Goal: Complete application form

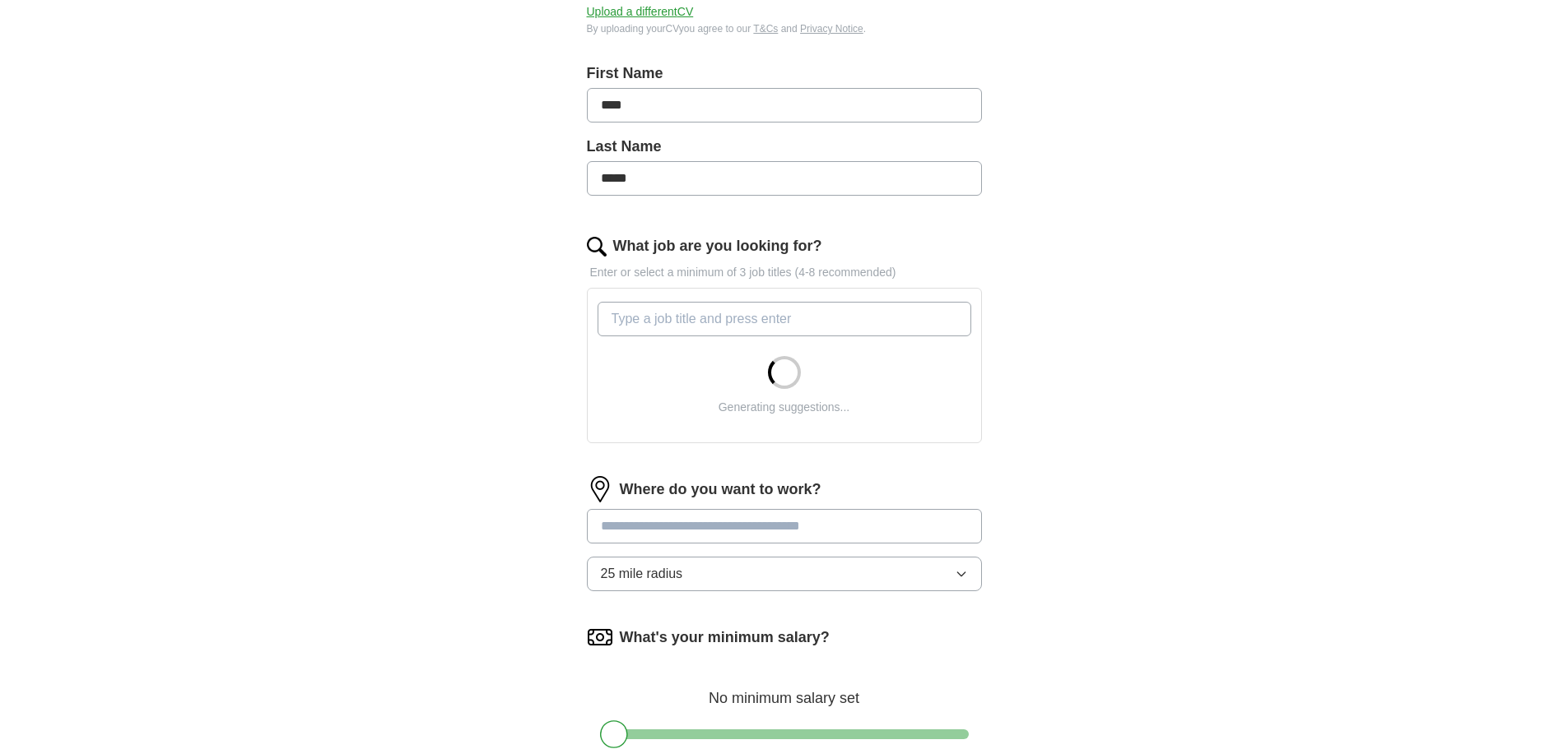
scroll to position [329, 0]
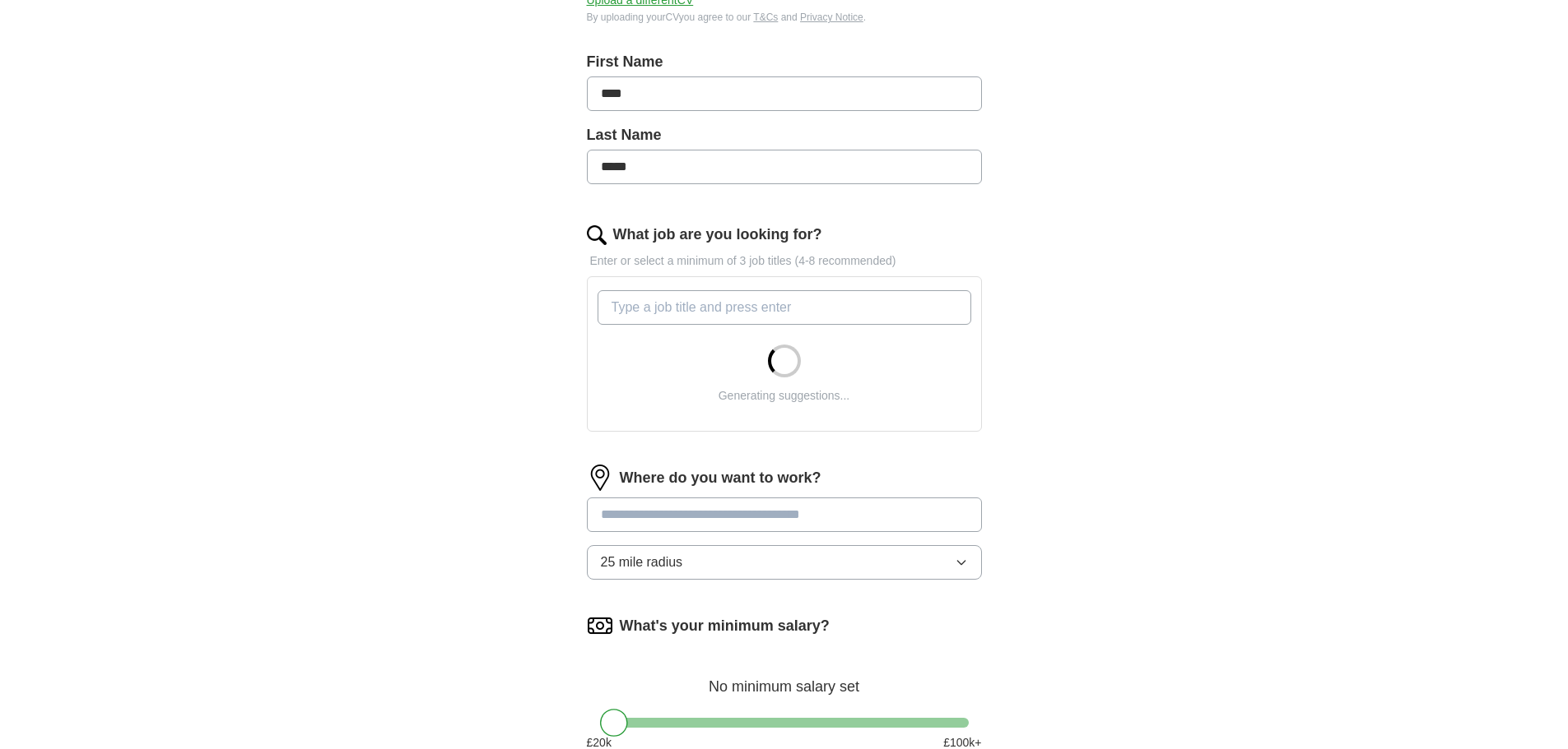
click at [681, 298] on input "What job are you looking for?" at bounding box center [784, 307] width 373 height 35
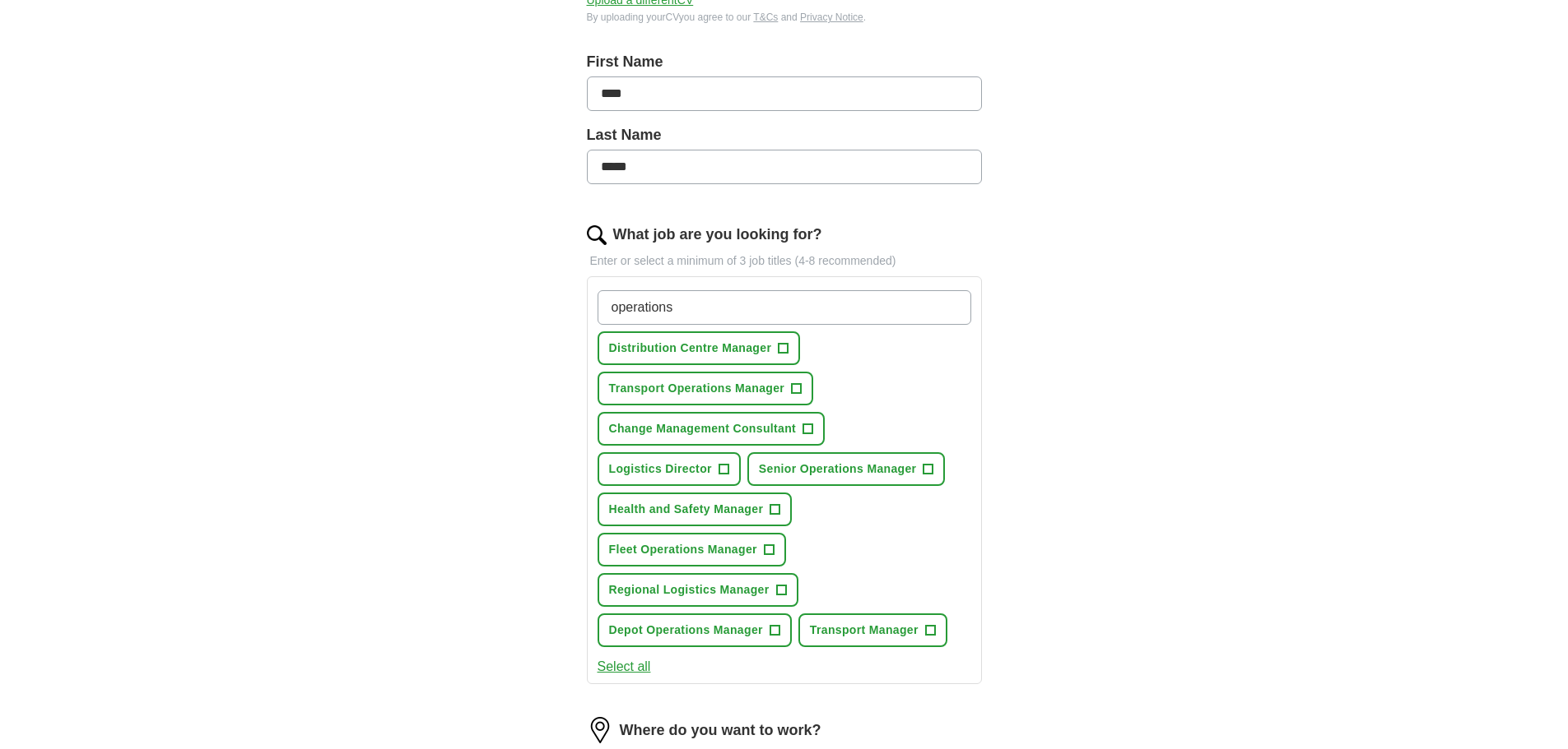
type input "operations"
click at [776, 348] on button "Distribution Centre Manager +" at bounding box center [699, 348] width 204 height 34
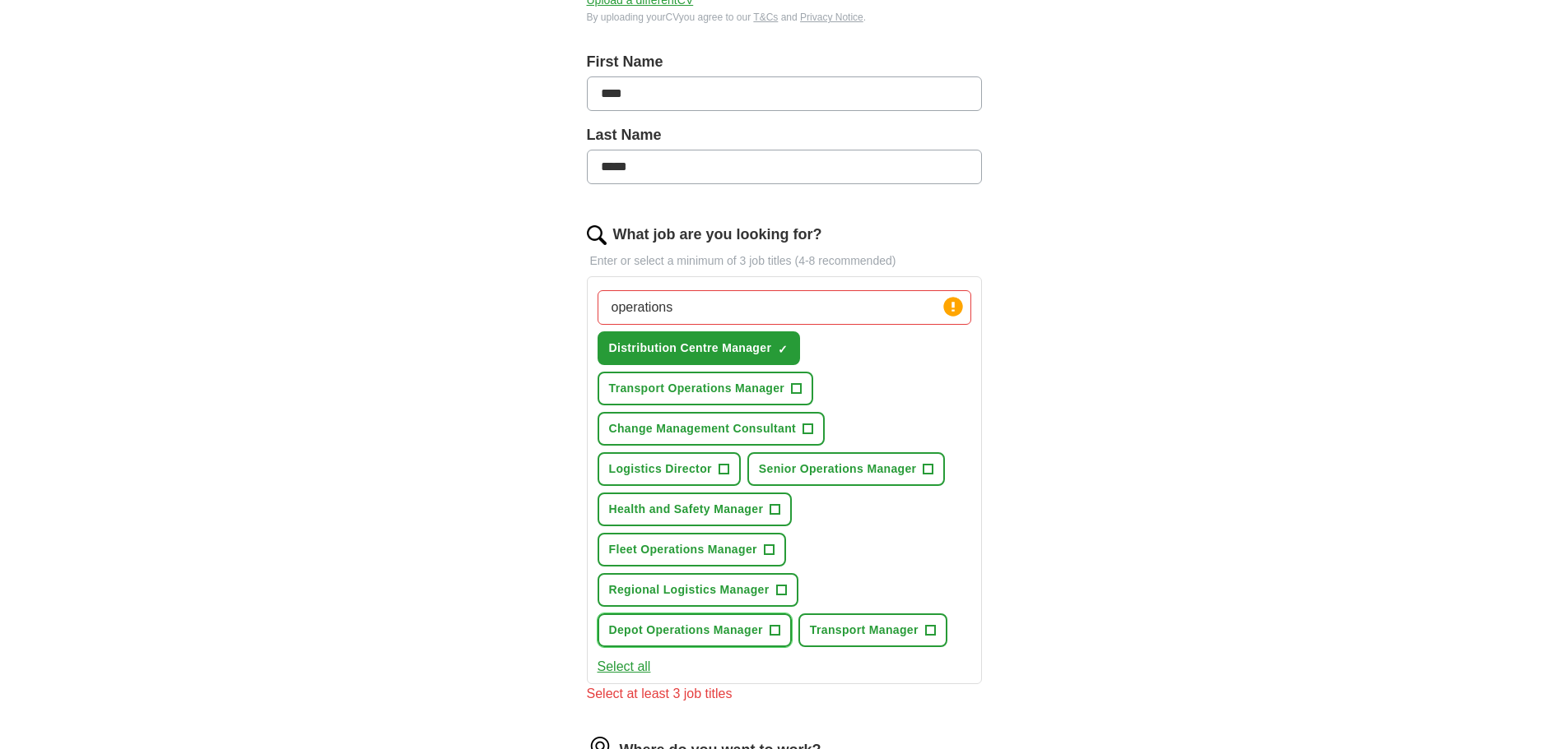
click at [769, 635] on span "+" at bounding box center [774, 630] width 10 height 13
click at [819, 479] on button "Senior Operations Manager +" at bounding box center [846, 469] width 198 height 34
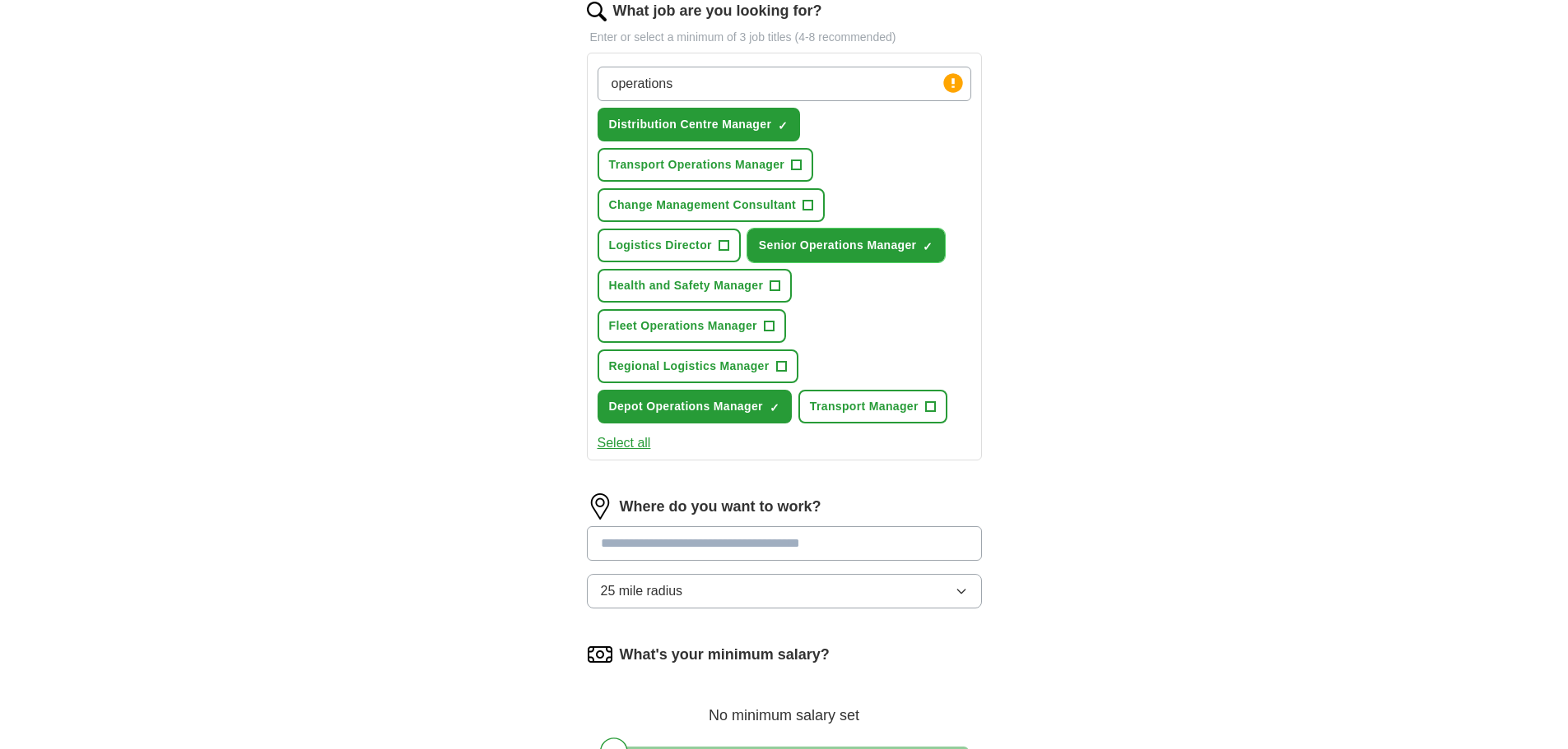
scroll to position [576, 0]
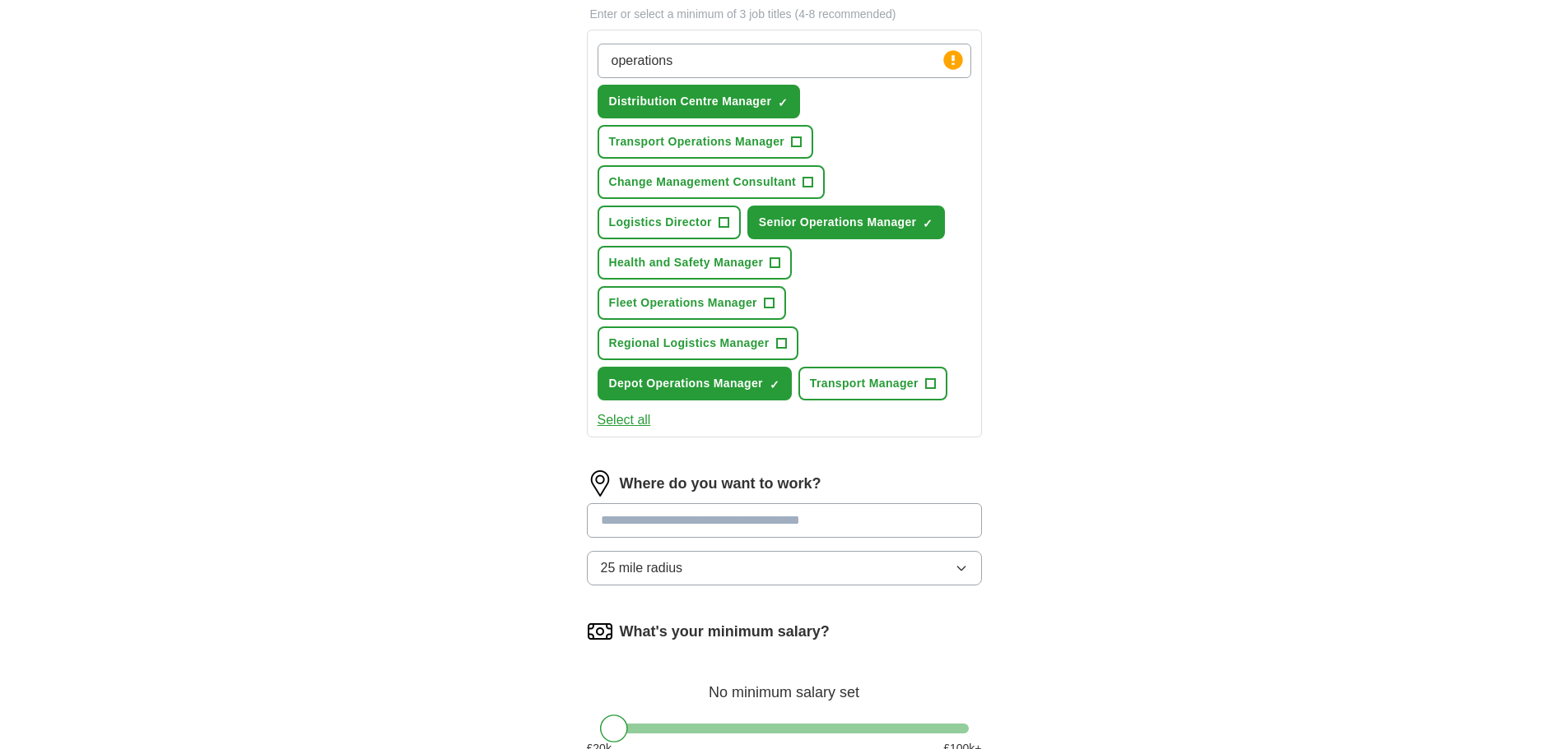
click at [664, 517] on input at bounding box center [784, 521] width 395 height 35
type input "*******"
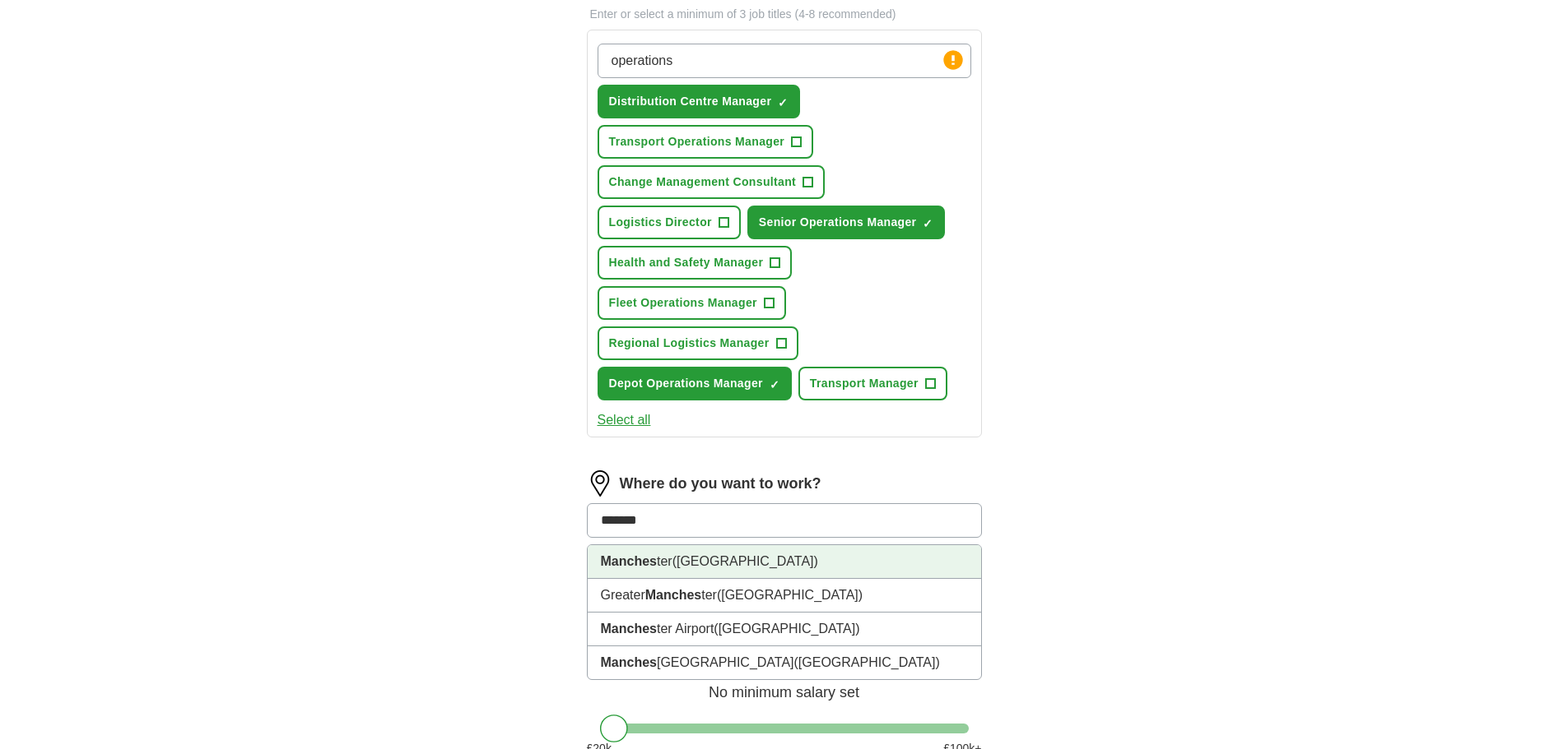
click at [674, 565] on li "Manches ter ([GEOGRAPHIC_DATA])" at bounding box center [784, 562] width 393 height 34
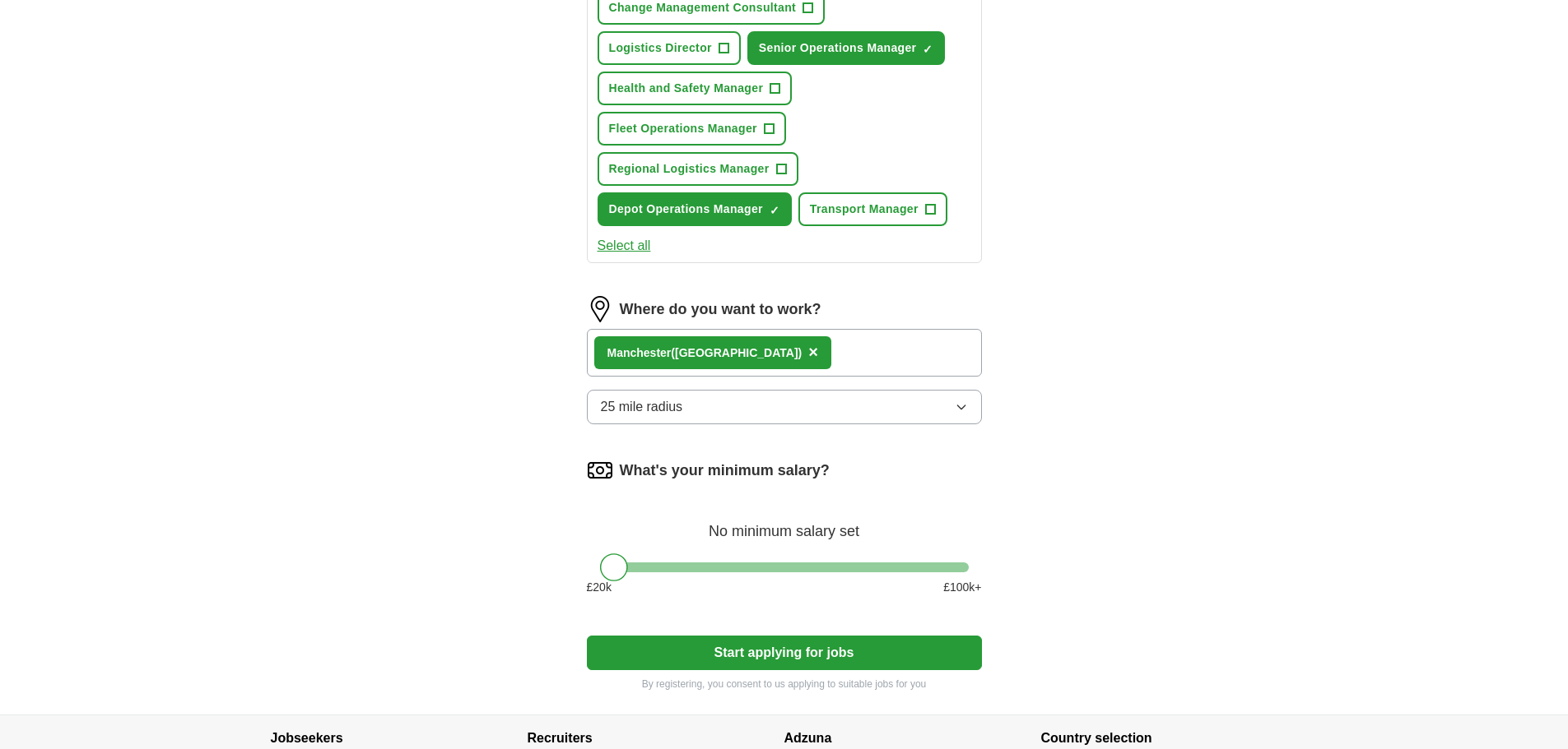
scroll to position [823, 0]
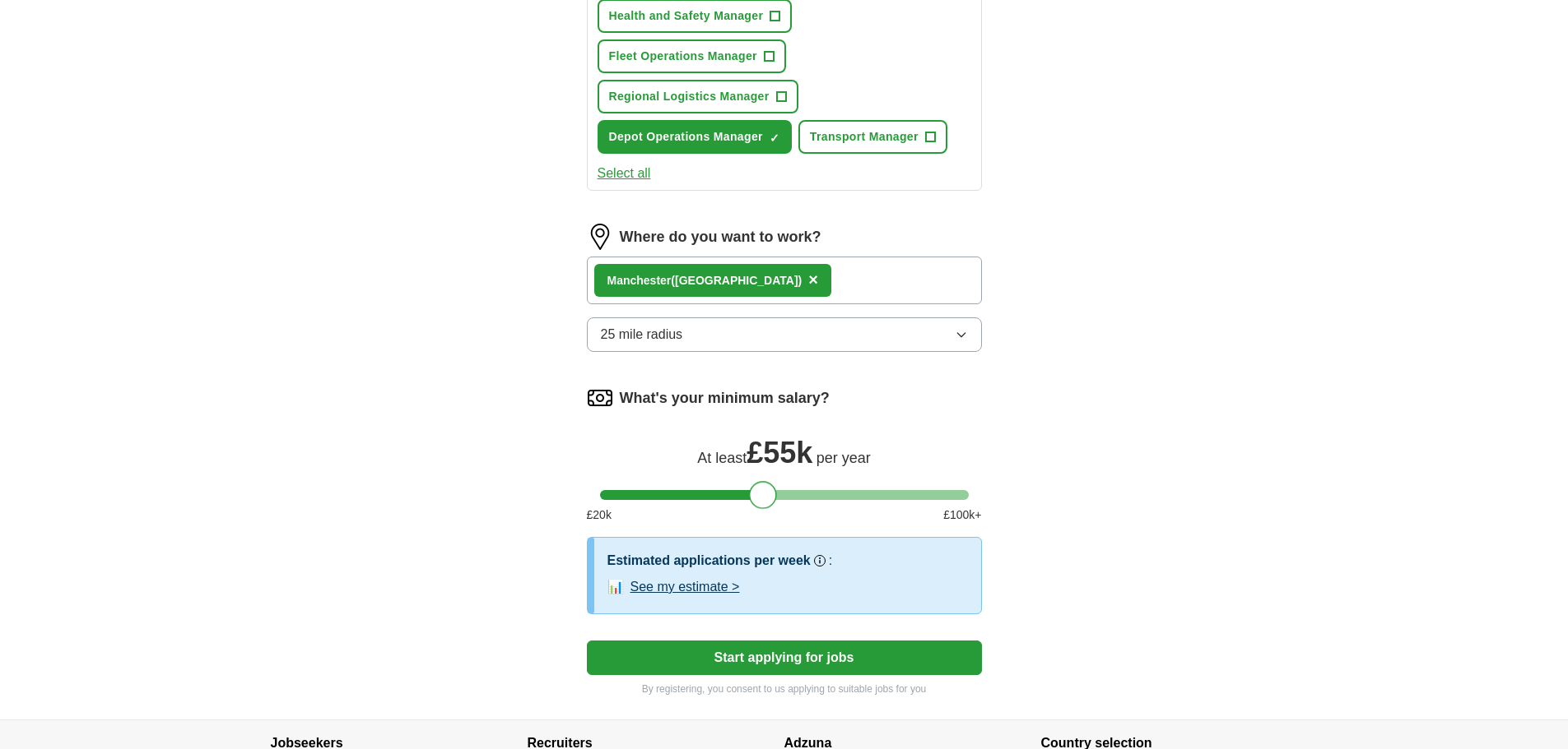
drag, startPoint x: 620, startPoint y: 496, endPoint x: 768, endPoint y: 493, distance: 148.0
click at [768, 493] on div at bounding box center [763, 495] width 28 height 28
click at [749, 652] on button "Start applying for jobs" at bounding box center [784, 658] width 395 height 35
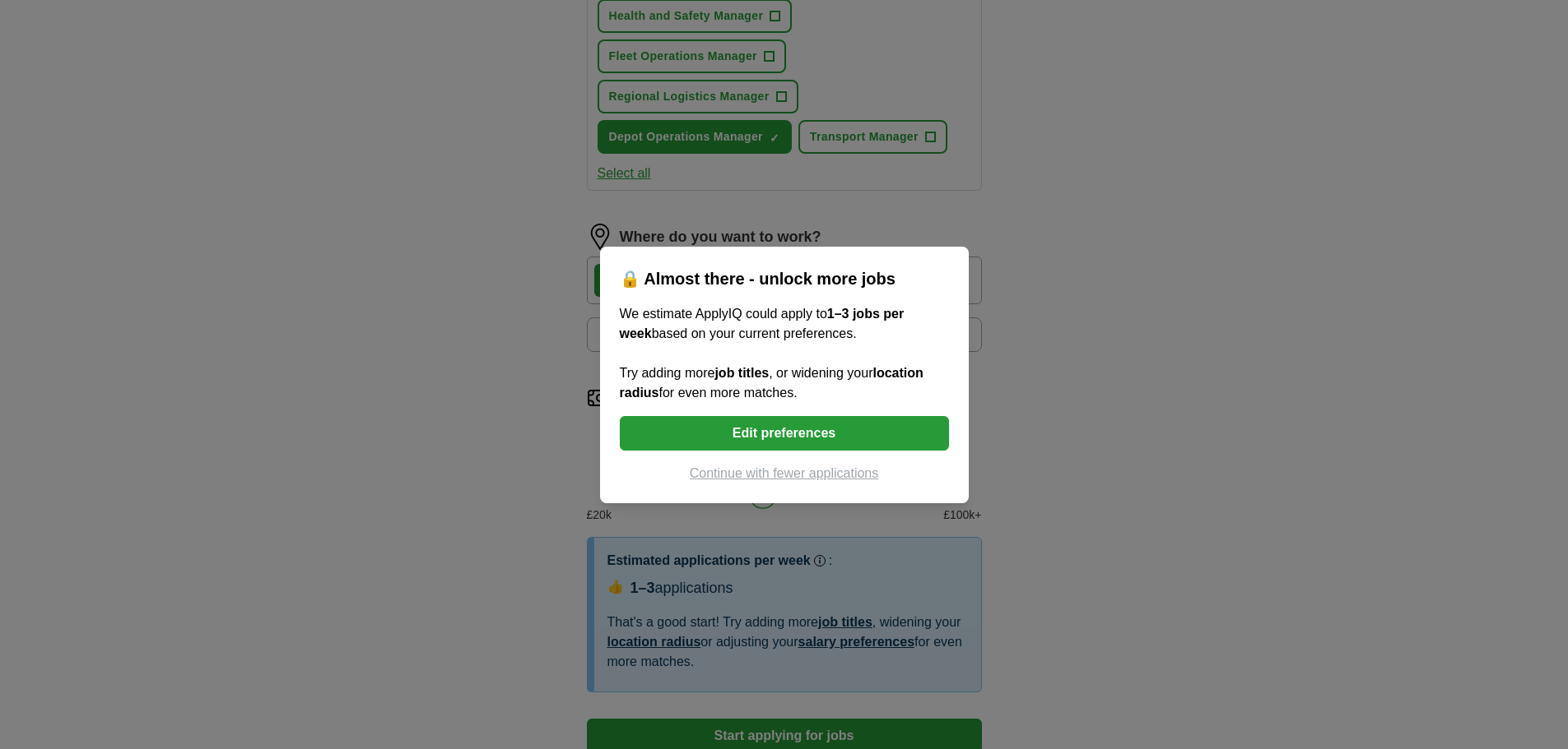
click at [793, 432] on button "Edit preferences" at bounding box center [784, 433] width 329 height 35
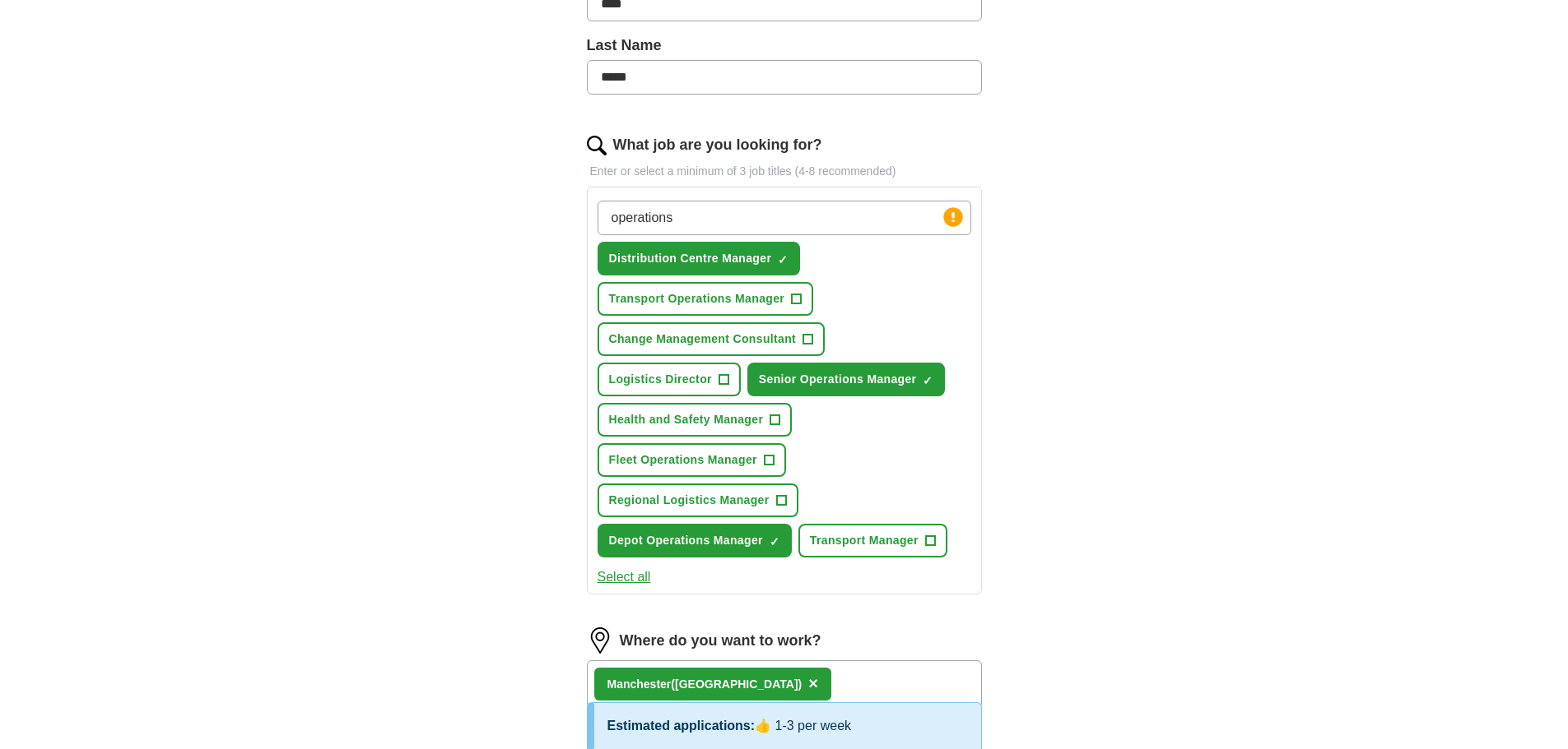
scroll to position [411, 0]
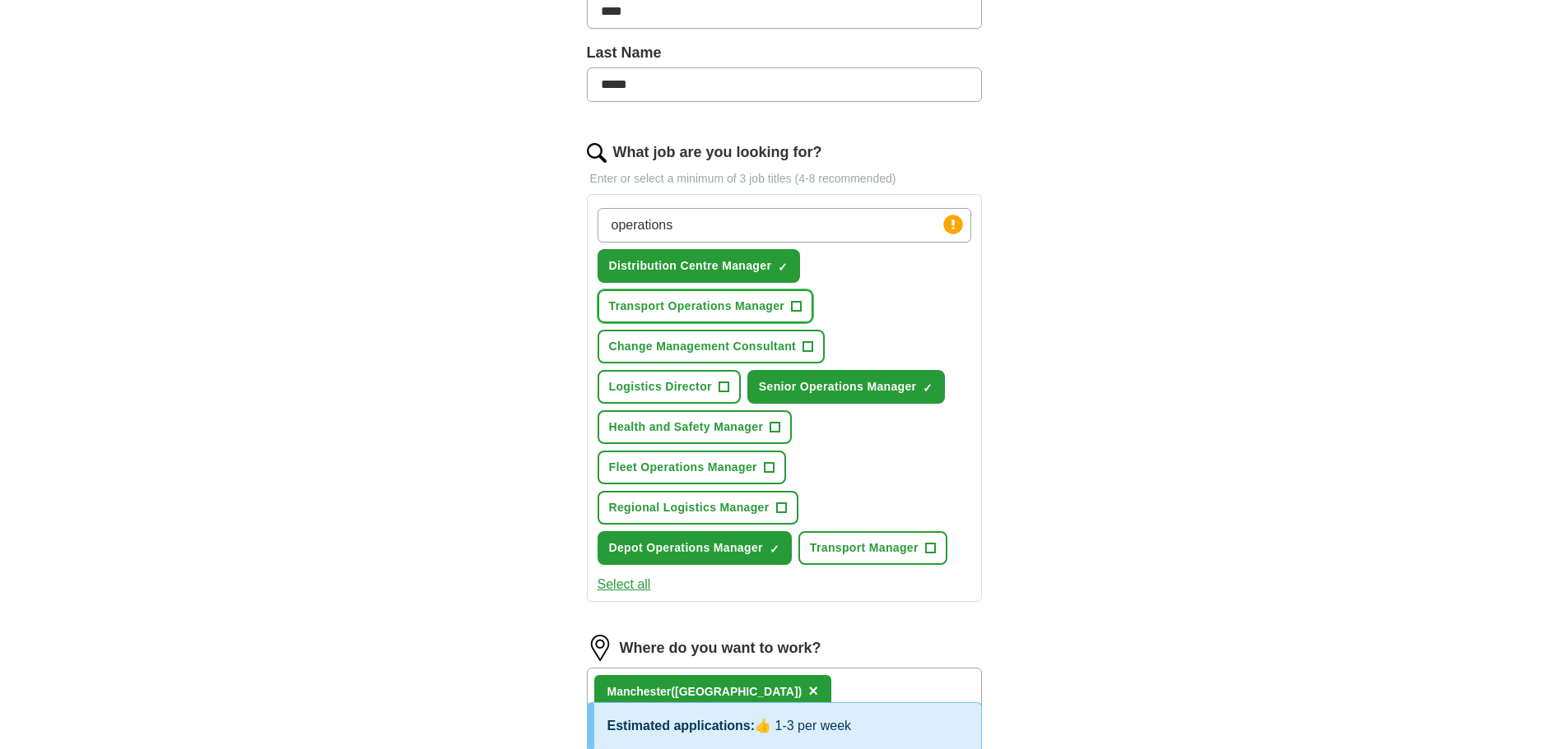
click at [795, 300] on span "+" at bounding box center [796, 307] width 10 height 13
click at [810, 340] on span "+" at bounding box center [808, 347] width 10 height 13
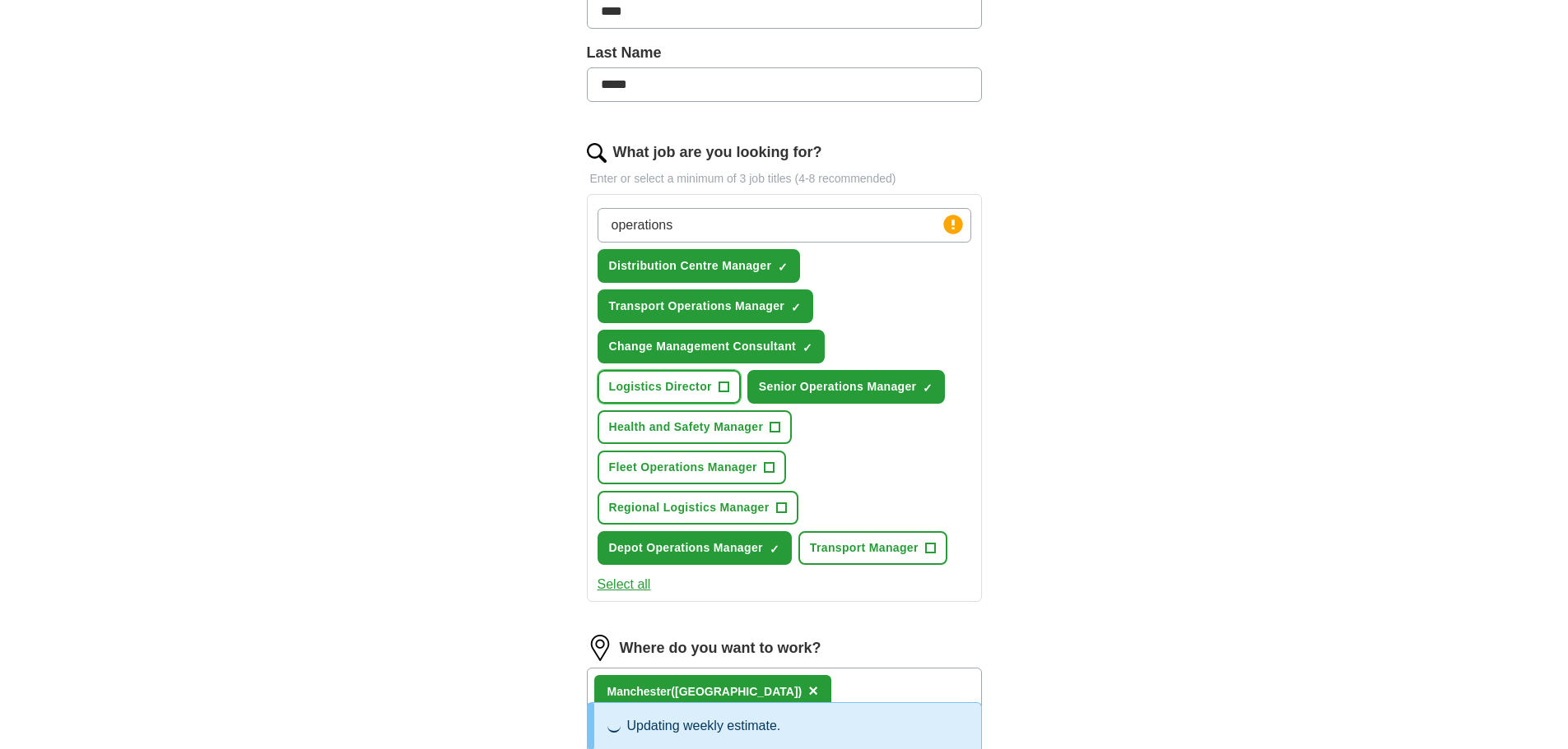
click at [725, 390] on span "+" at bounding box center [723, 387] width 10 height 13
click at [775, 429] on span "+" at bounding box center [775, 428] width 10 height 13
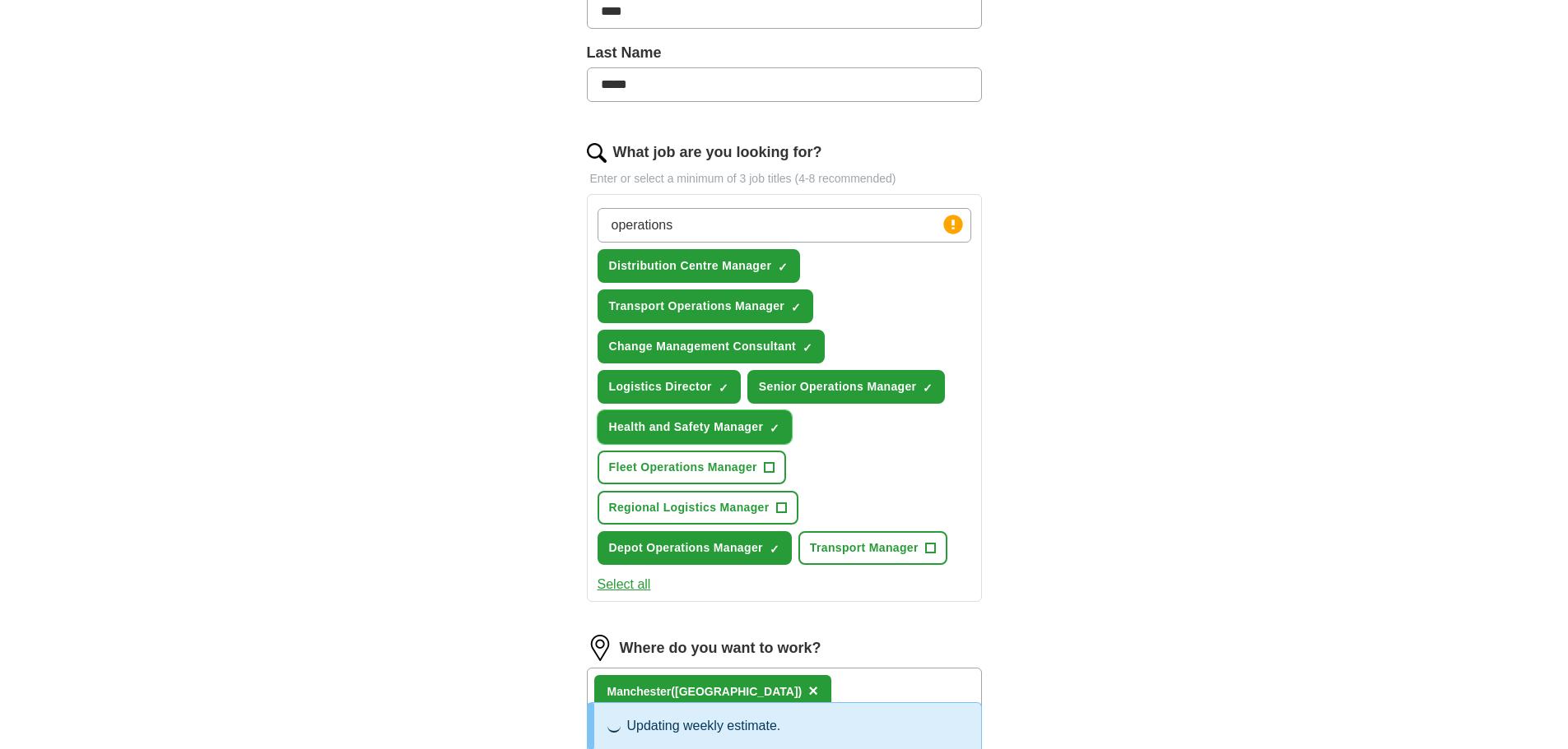
click at [0, 0] on span "×" at bounding box center [0, 0] width 0 height 0
click at [765, 462] on span "+" at bounding box center [768, 468] width 10 height 13
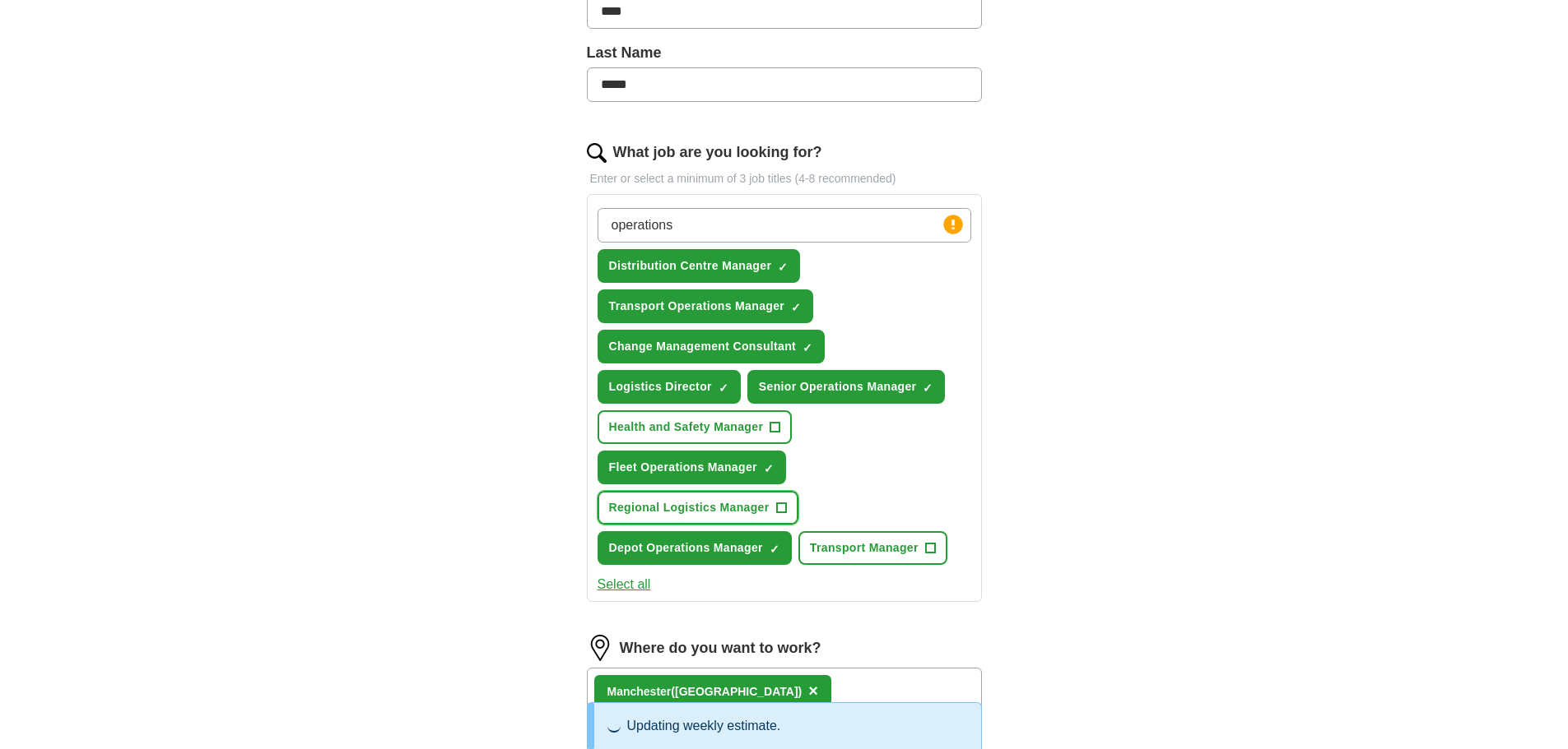
click at [776, 511] on span "+" at bounding box center [781, 508] width 11 height 11
click at [899, 551] on span "Transport Manager" at bounding box center [863, 548] width 109 height 17
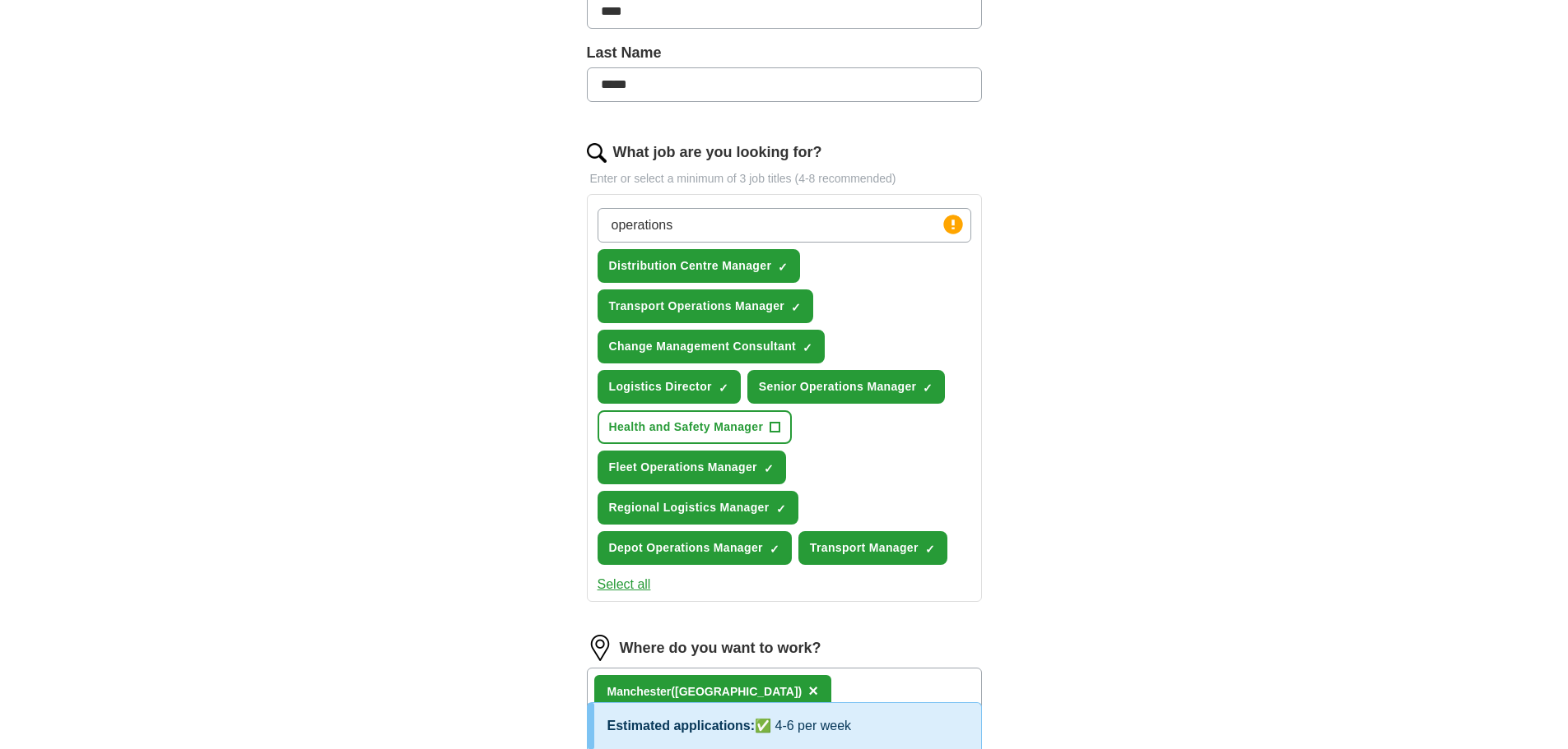
click at [744, 231] on input "operations" at bounding box center [784, 225] width 373 height 35
drag, startPoint x: 733, startPoint y: 238, endPoint x: 582, endPoint y: 222, distance: 151.8
click at [584, 222] on div "Let ApplyIQ do the hard work of searching and applying for jobs. Just tell us w…" at bounding box center [784, 484] width 527 height 1505
type input "depot manager"
type input "Operations Manager"
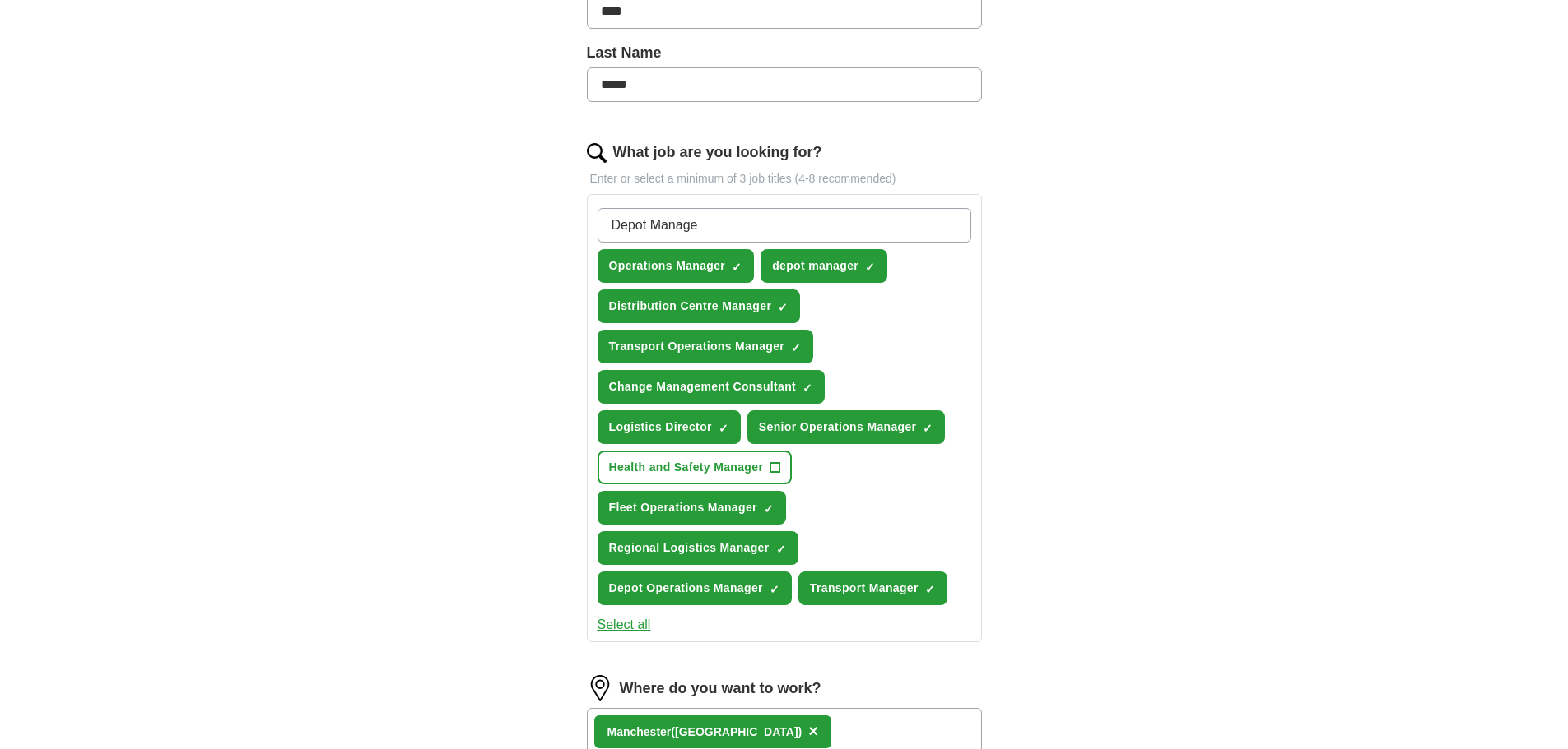
type input "Depot Manager"
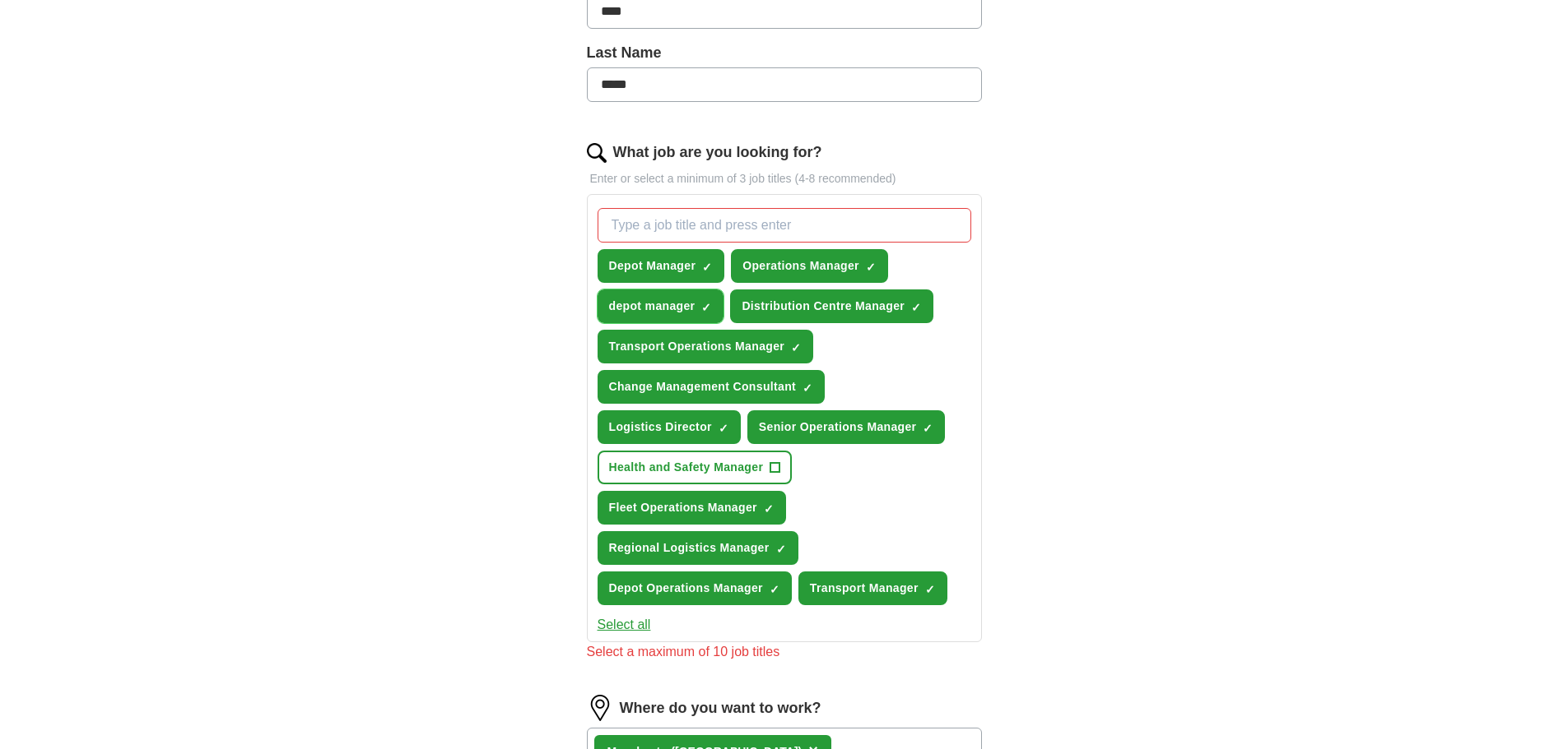
click at [0, 0] on span "×" at bounding box center [0, 0] width 0 height 0
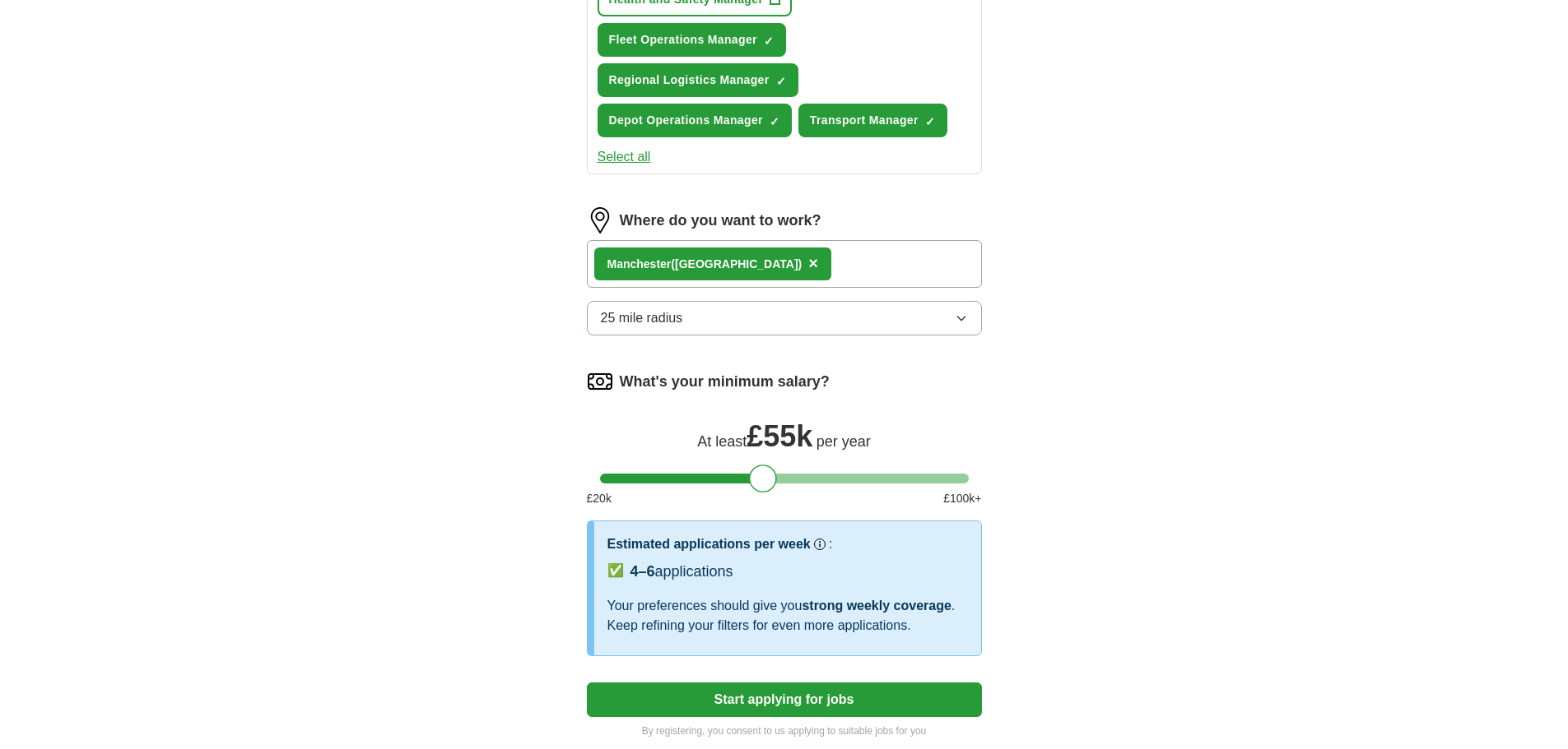
scroll to position [1076, 0]
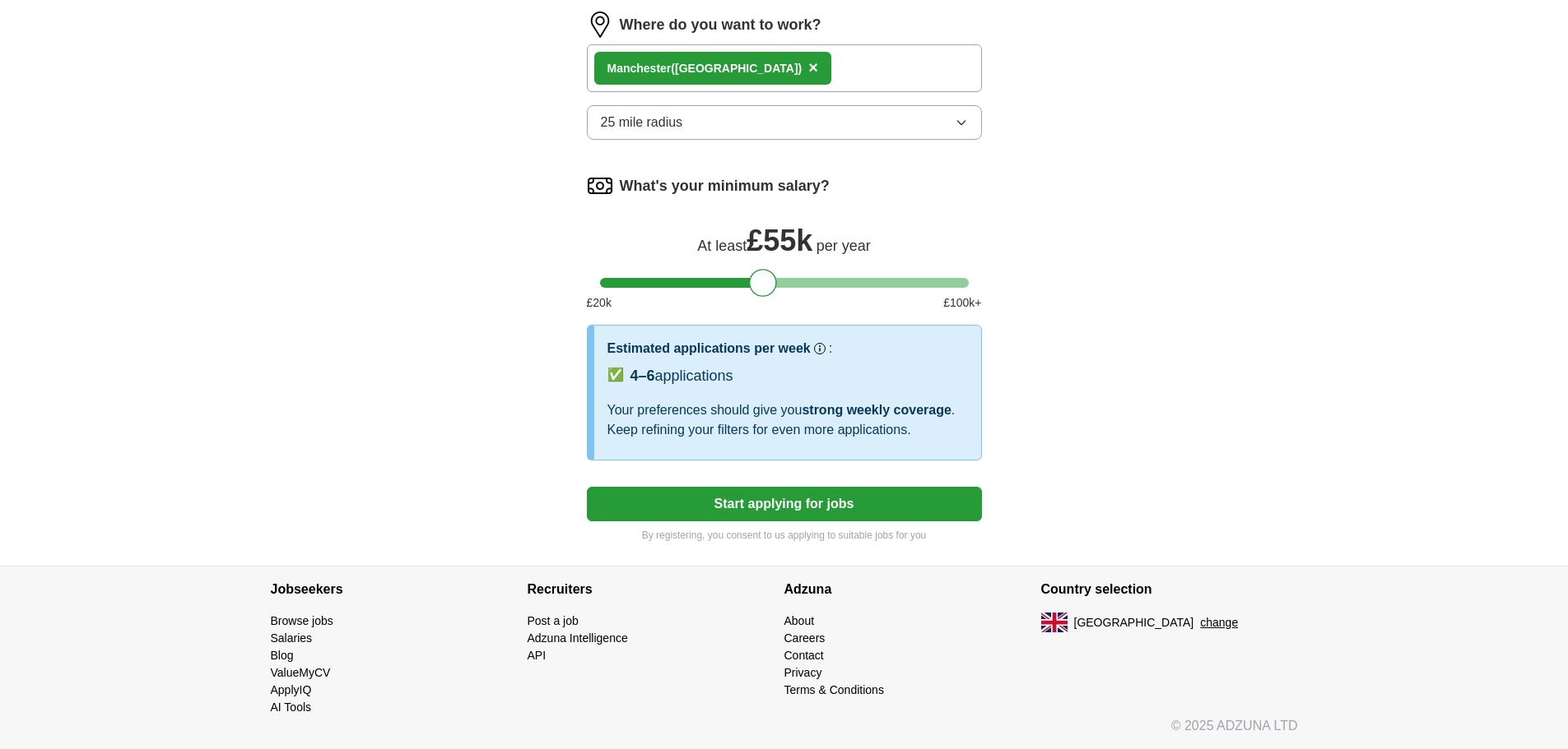
click at [800, 500] on button "Start applying for jobs" at bounding box center [784, 505] width 395 height 35
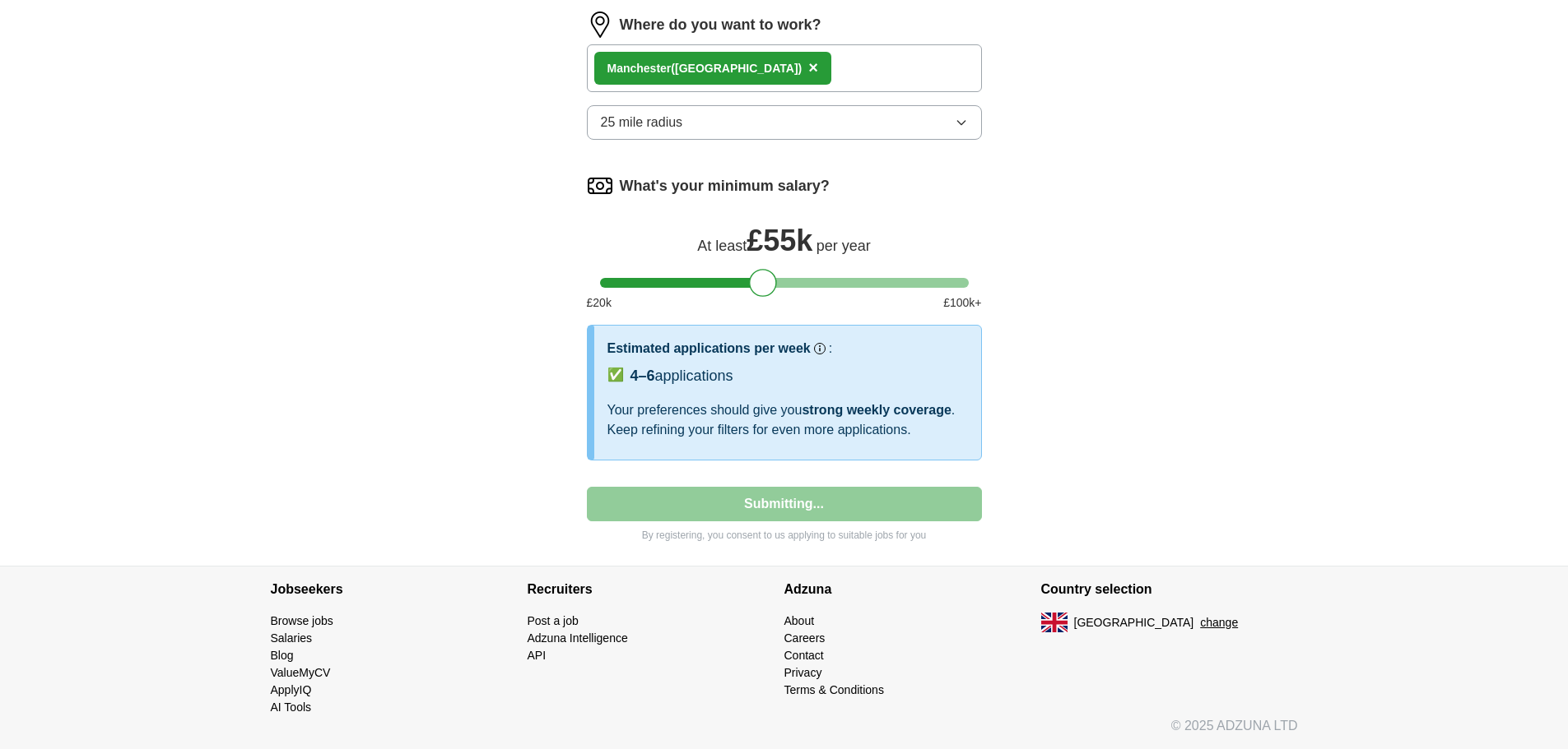
select select "**"
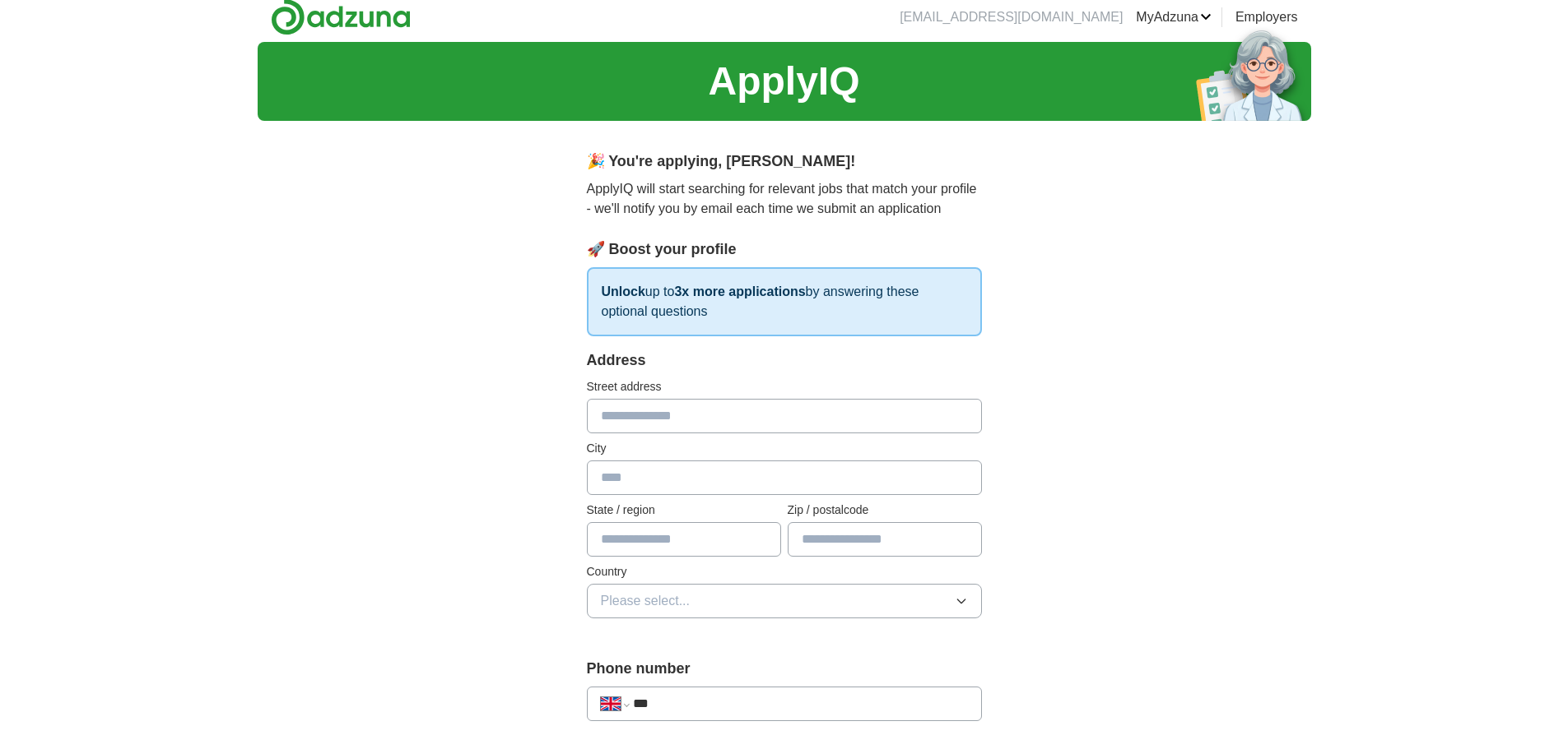
scroll to position [0, 0]
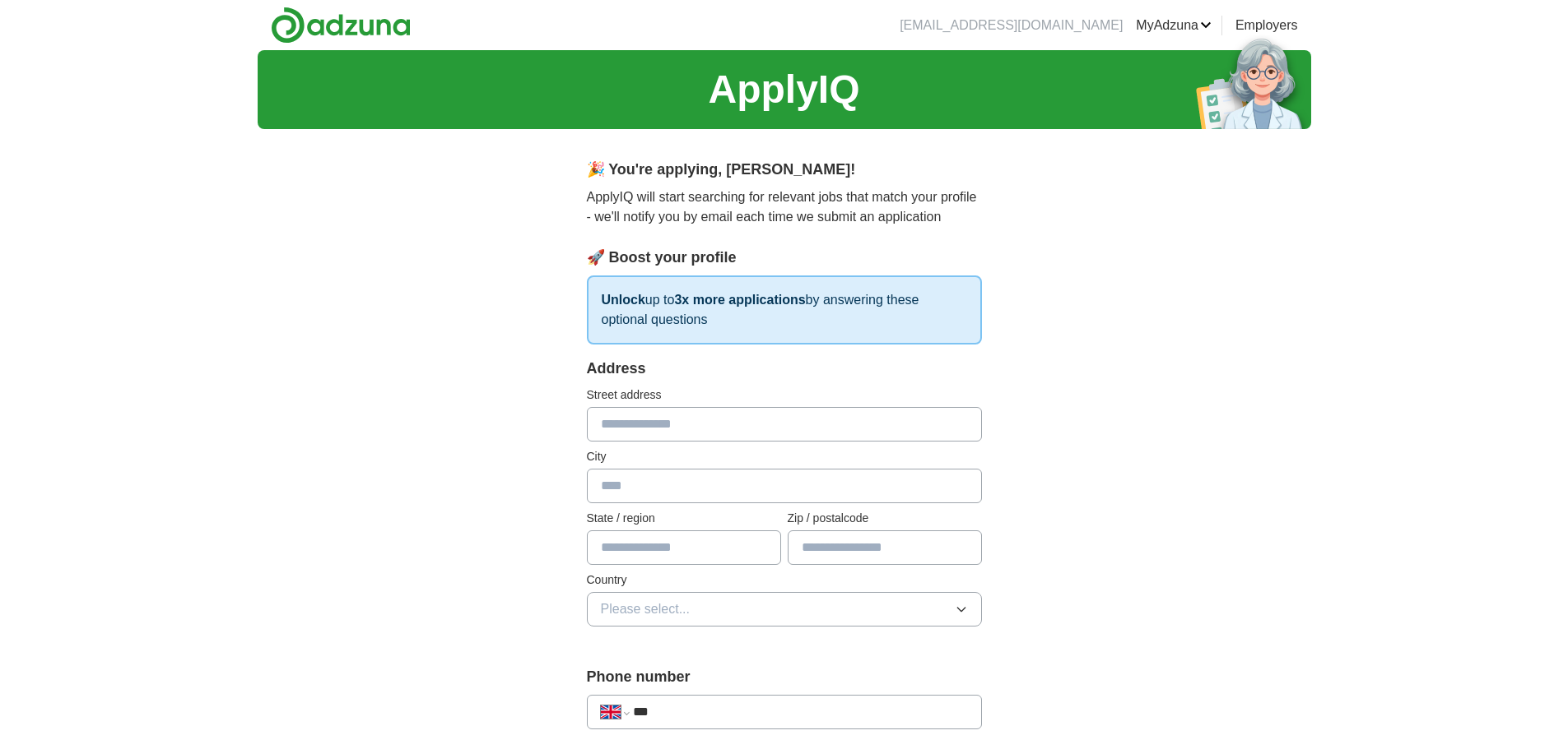
click at [680, 422] on input "text" at bounding box center [784, 424] width 395 height 35
type input "**********"
type input "*******"
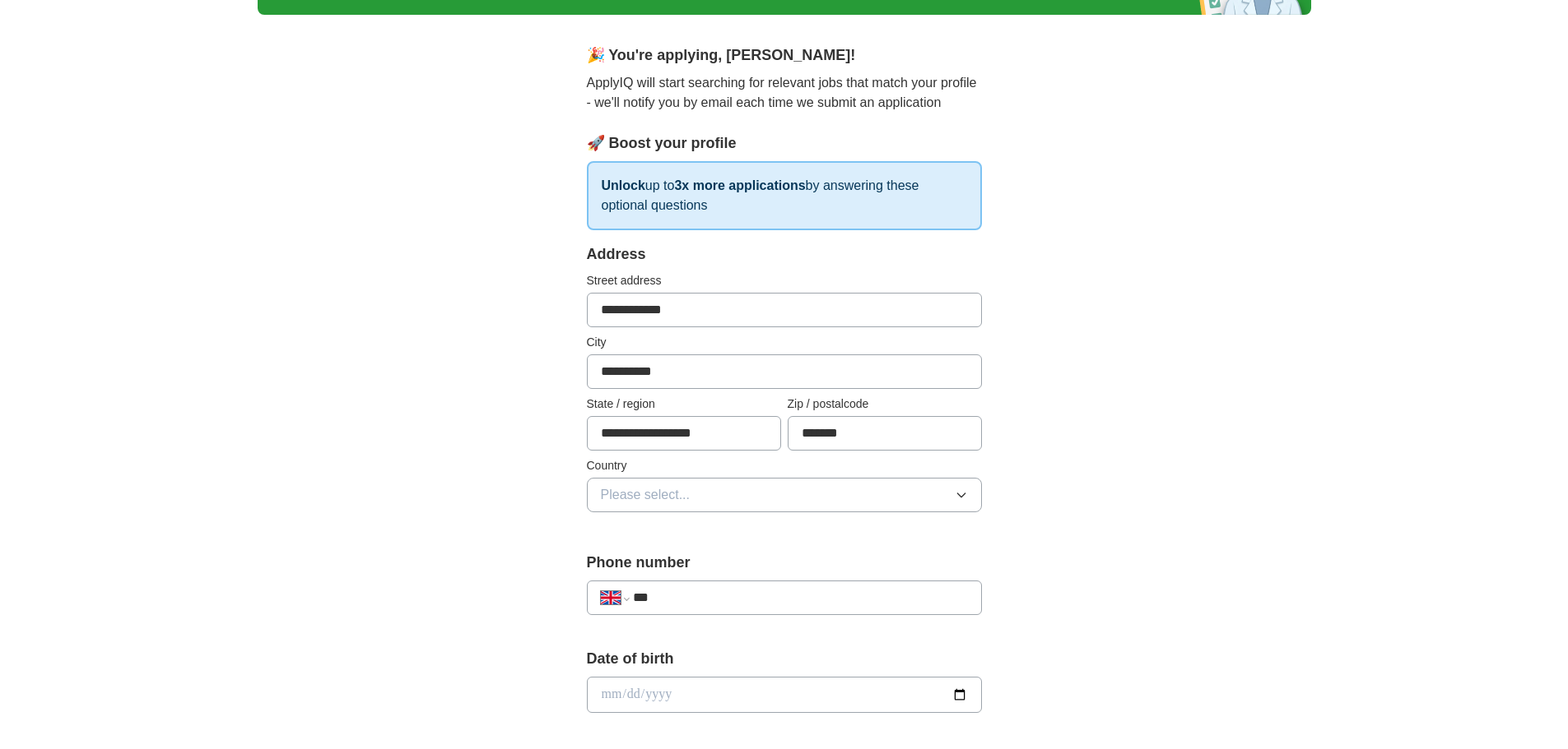
scroll to position [164, 0]
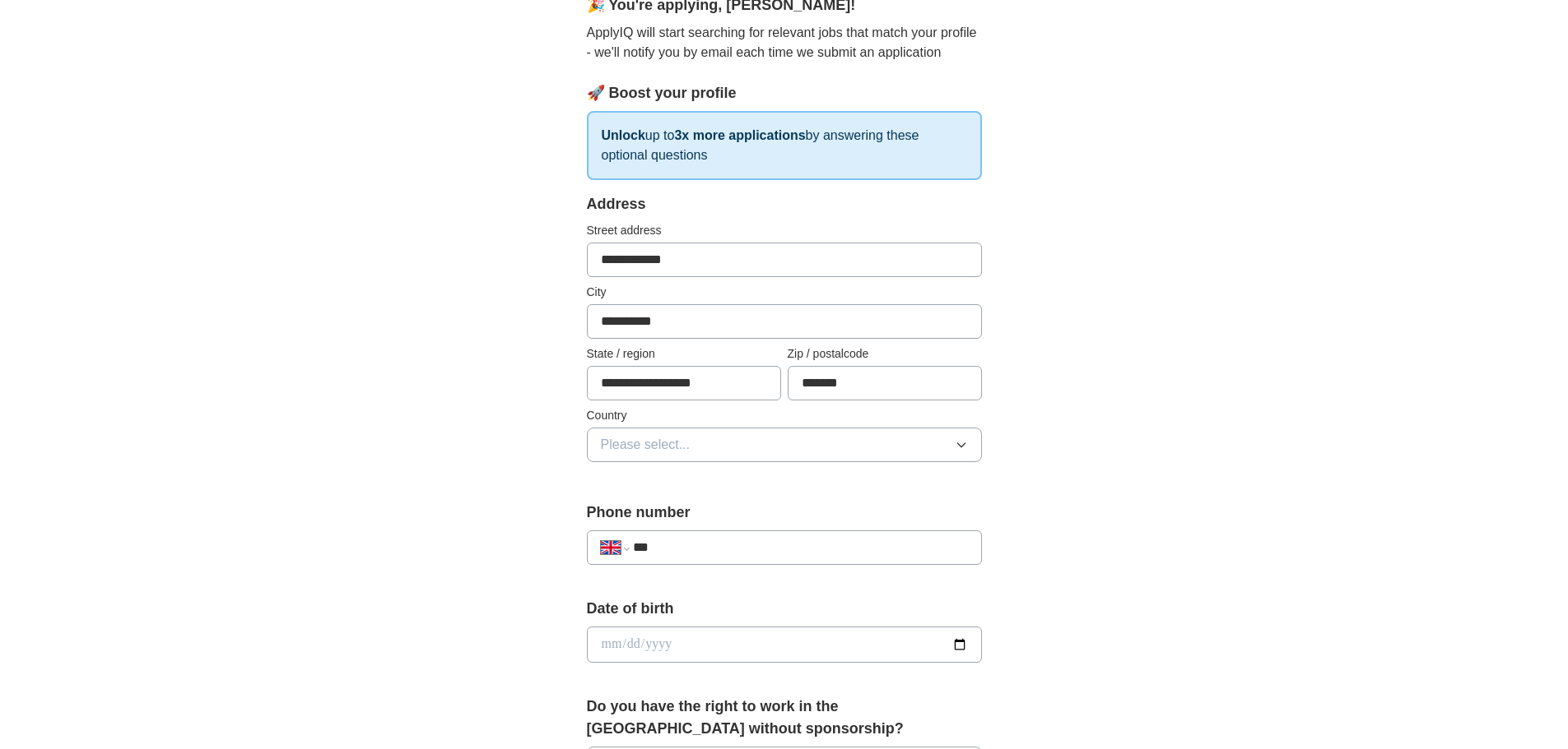
click at [699, 418] on label "Country" at bounding box center [784, 415] width 395 height 17
click at [705, 434] on button "Please select..." at bounding box center [784, 445] width 395 height 35
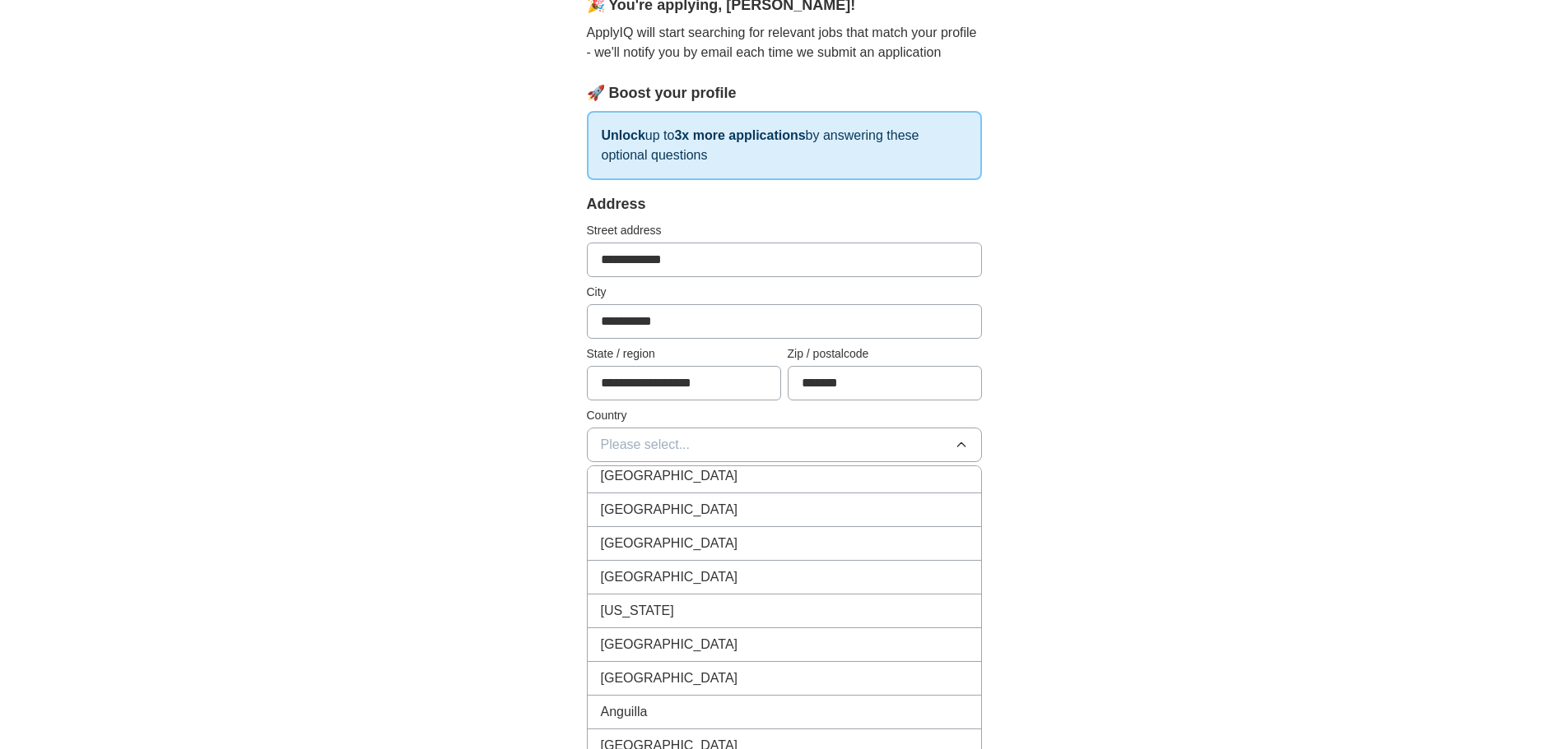
scroll to position [0, 0]
click at [668, 481] on span "[GEOGRAPHIC_DATA]" at bounding box center [669, 483] width 138 height 20
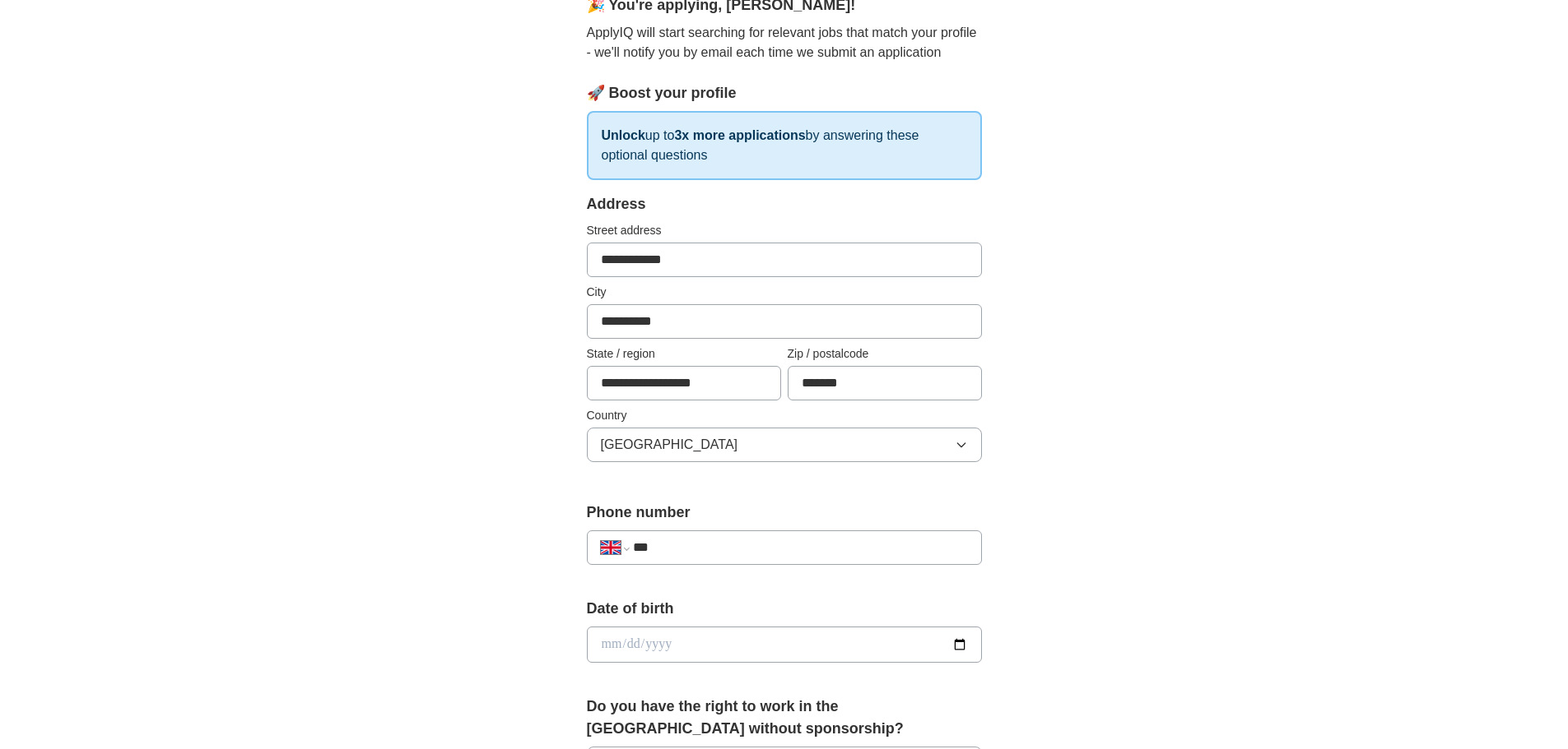
click at [666, 553] on input "***" at bounding box center [800, 548] width 334 height 20
type input "**********"
click at [815, 651] on input "date" at bounding box center [784, 645] width 395 height 36
type input "**********"
click at [1057, 596] on div "**********" at bounding box center [784, 624] width 1053 height 1476
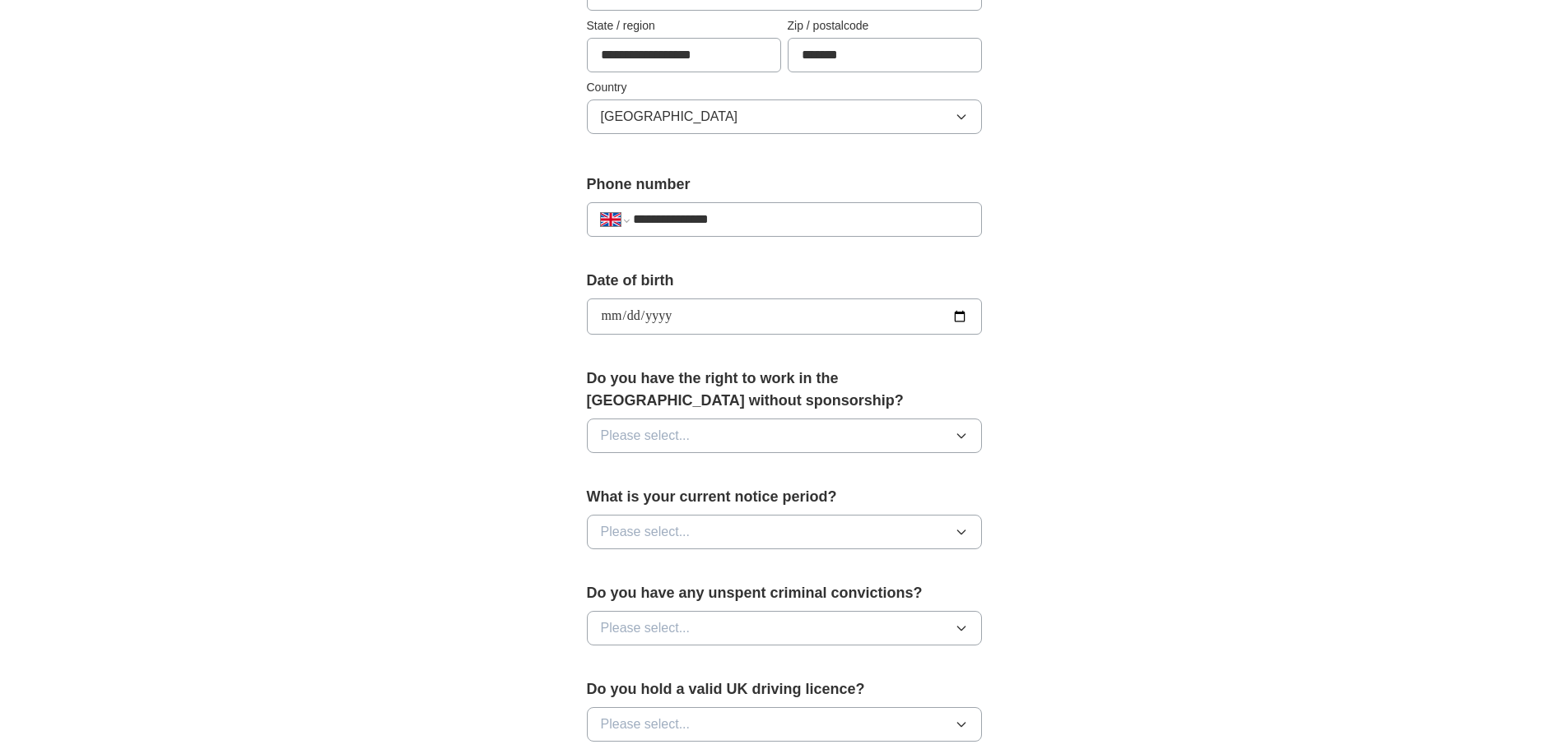
scroll to position [494, 0]
click at [737, 450] on button "Please select..." at bounding box center [784, 435] width 395 height 35
click at [711, 471] on div "Yes" at bounding box center [784, 473] width 367 height 20
click at [1118, 461] on div "**********" at bounding box center [784, 295] width 1053 height 1476
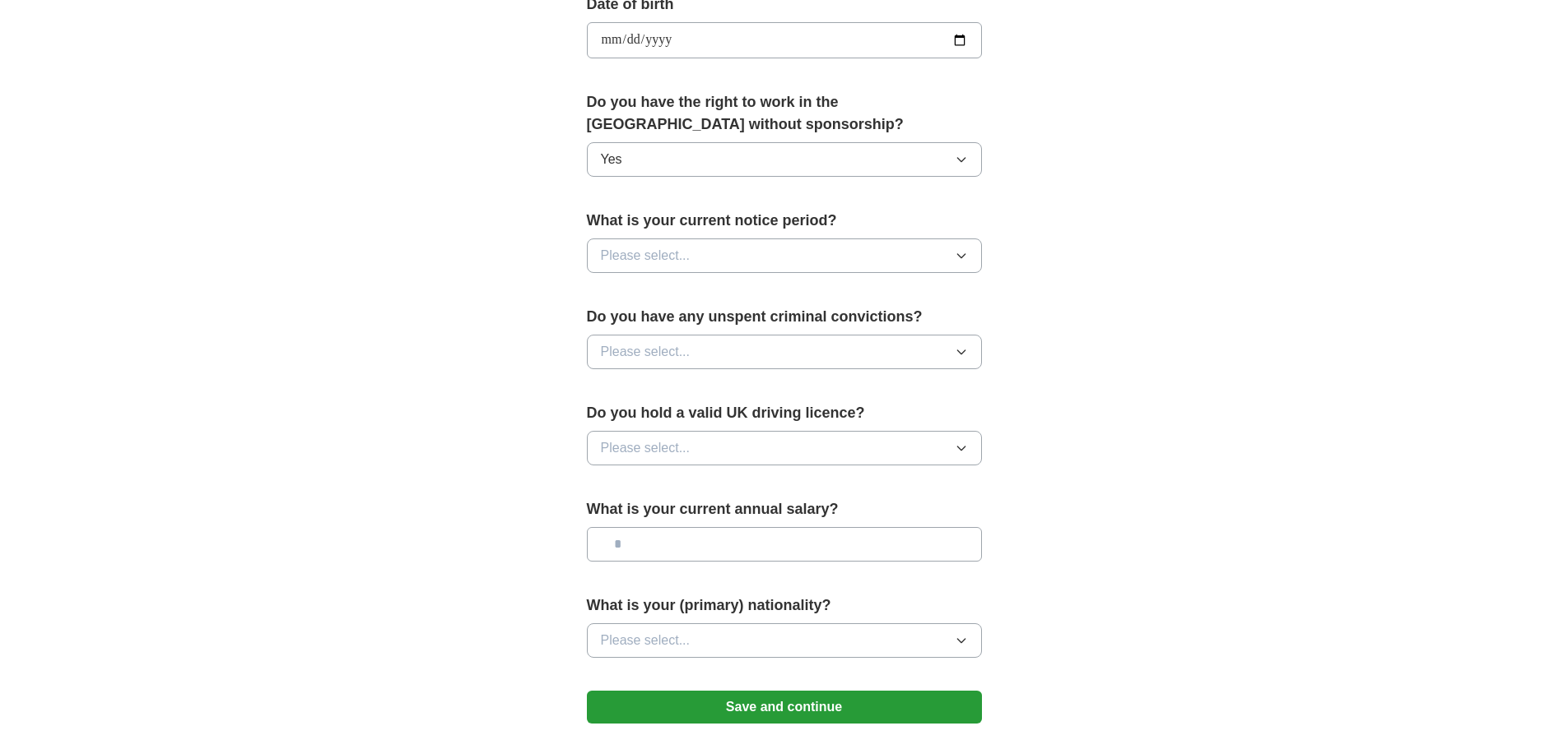
scroll to position [823, 0]
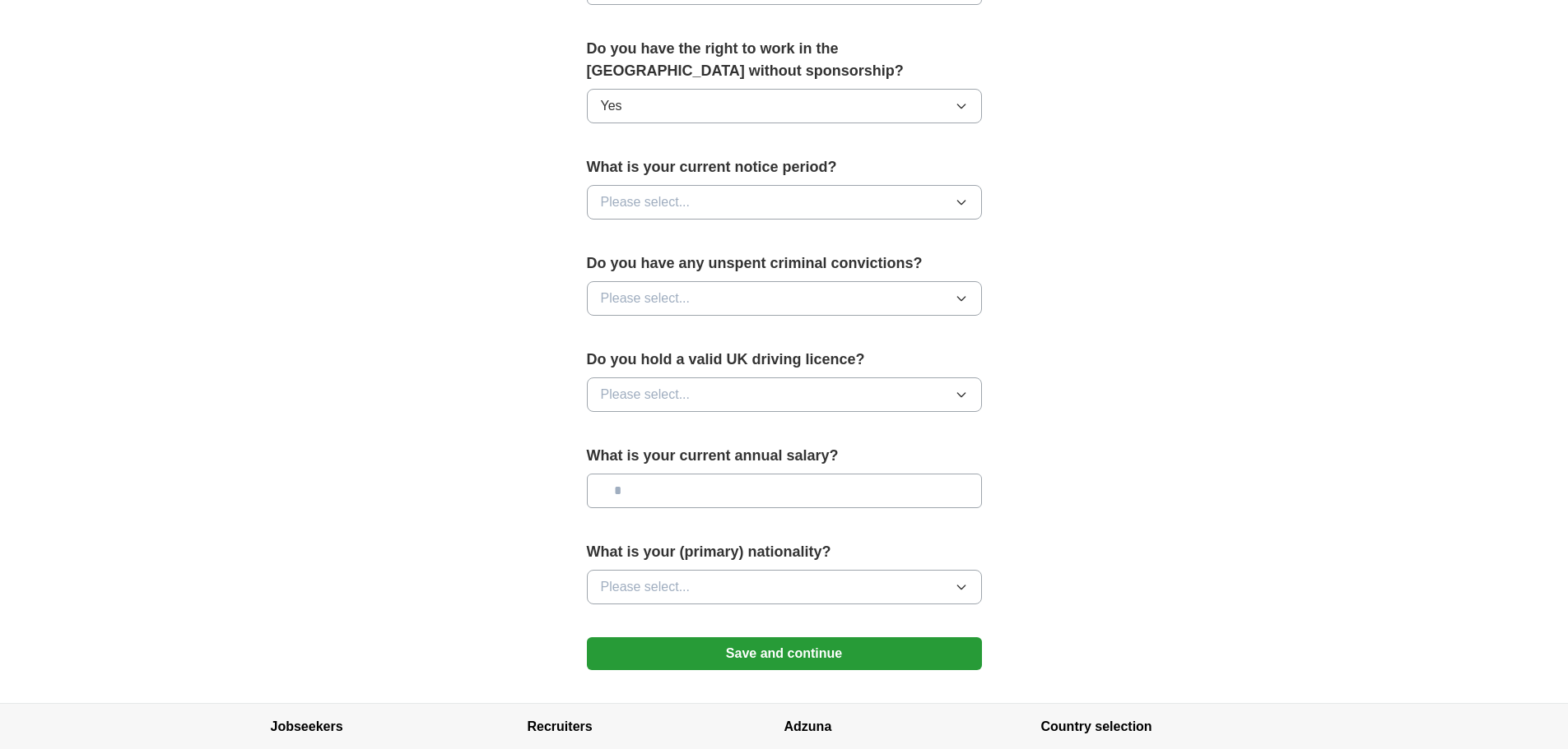
click at [808, 210] on button "Please select..." at bounding box center [784, 203] width 395 height 35
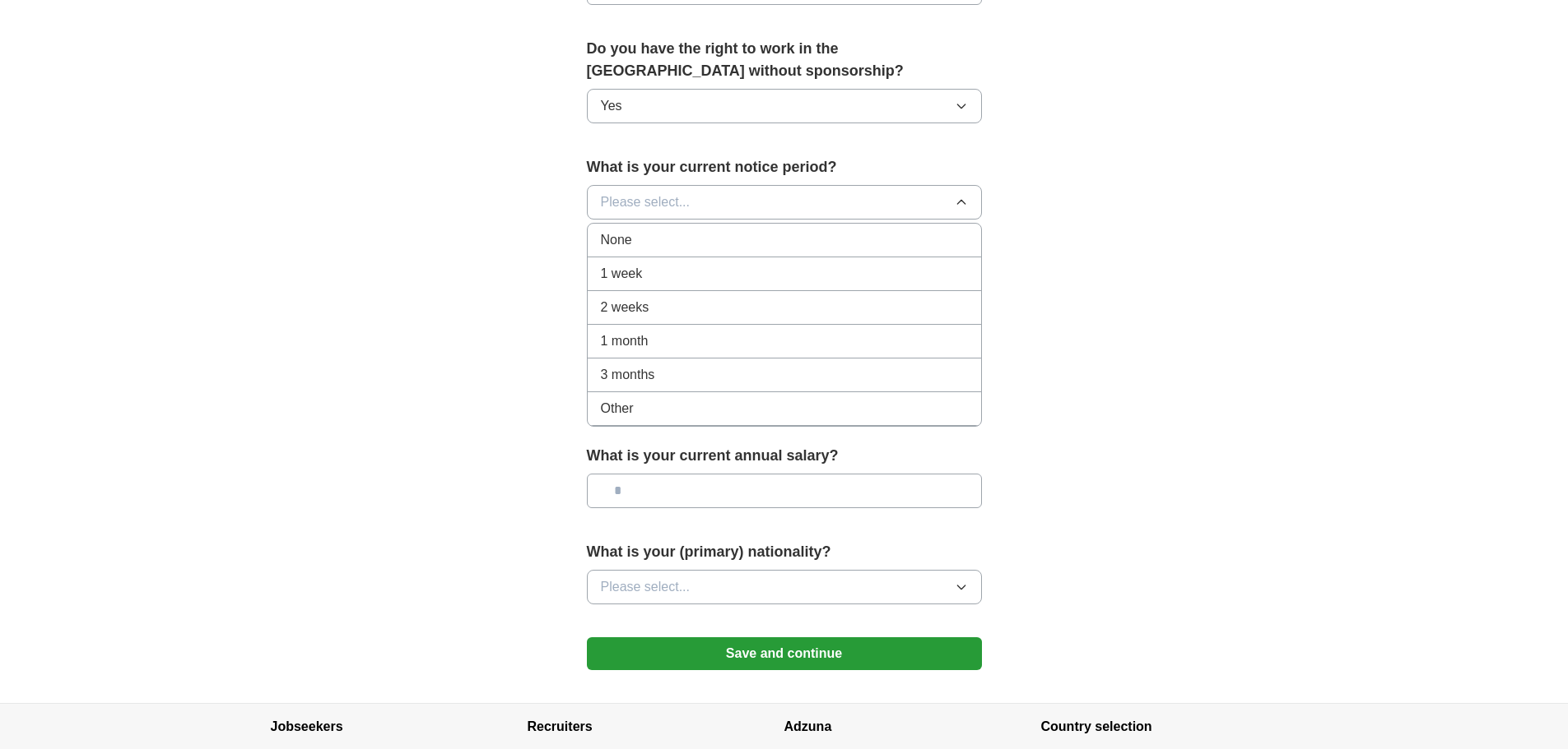
click at [706, 247] on div "None" at bounding box center [784, 240] width 367 height 20
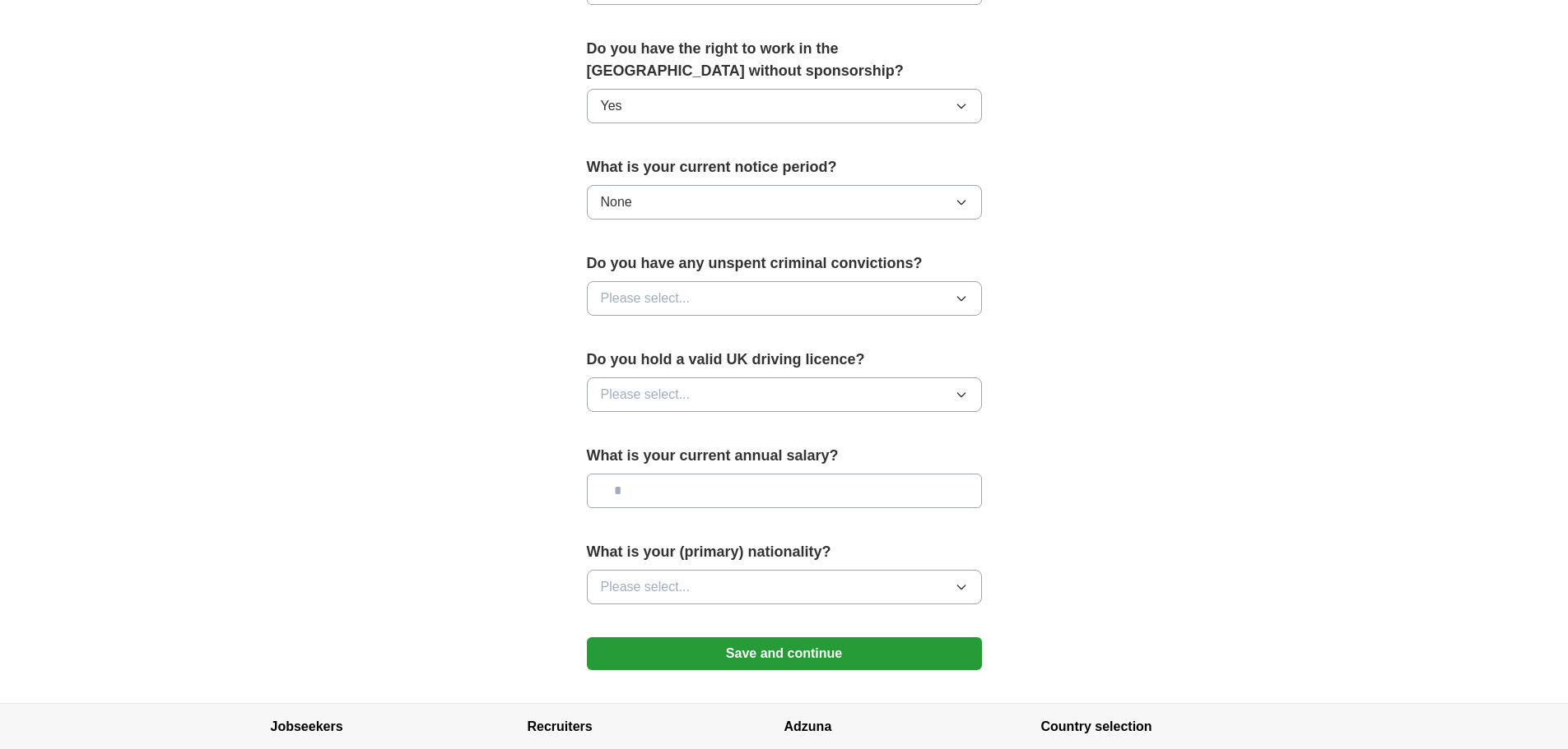
click at [706, 298] on button "Please select..." at bounding box center [784, 298] width 395 height 35
click at [671, 365] on div "No" at bounding box center [784, 370] width 367 height 20
click at [674, 405] on button "Please select..." at bounding box center [784, 395] width 395 height 35
click at [657, 429] on div "Yes" at bounding box center [784, 432] width 367 height 20
click at [657, 489] on input "text" at bounding box center [784, 491] width 395 height 35
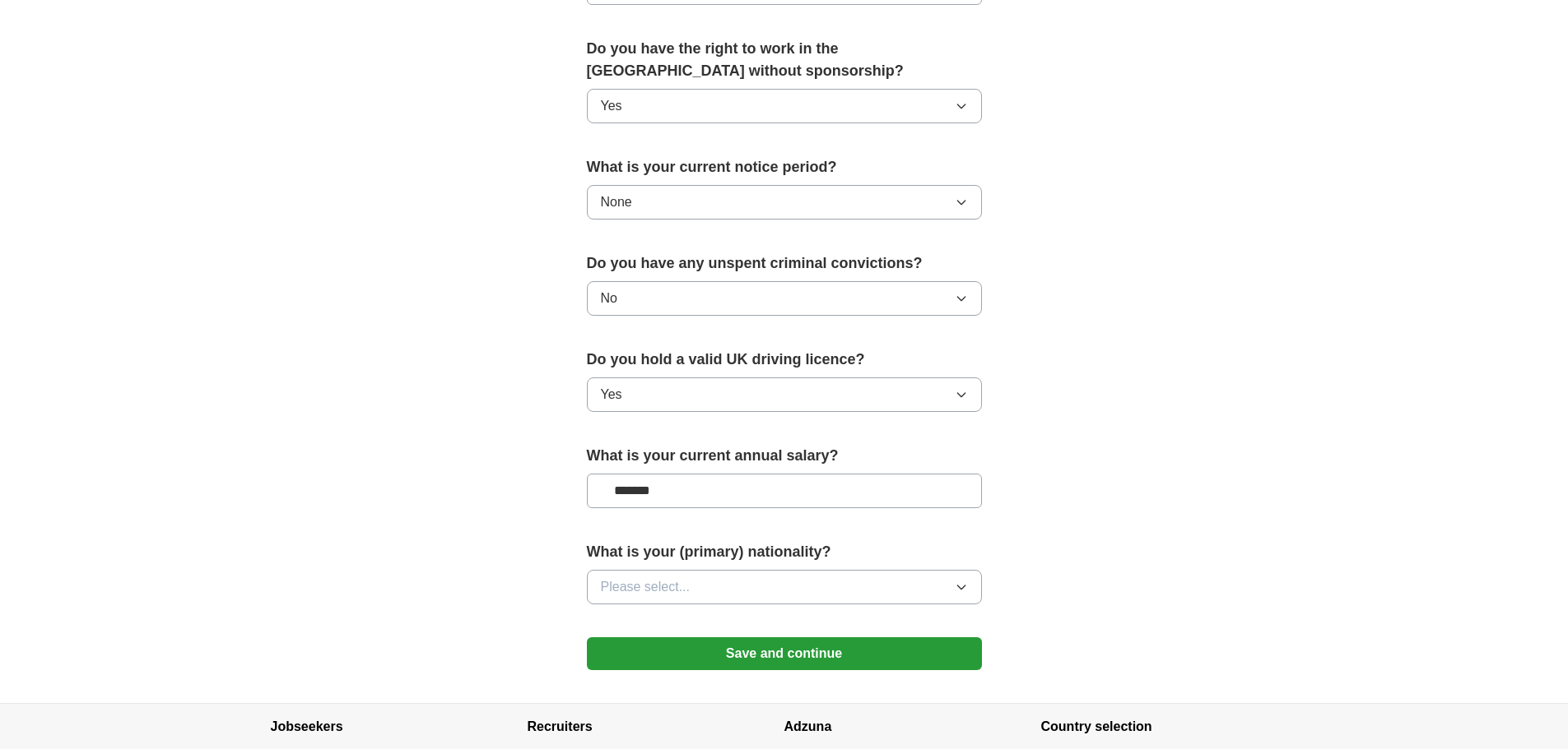
type input "*******"
click at [667, 554] on label "What is your (primary) nationality?" at bounding box center [784, 552] width 395 height 22
click at [674, 576] on button "Please select..." at bounding box center [784, 588] width 395 height 35
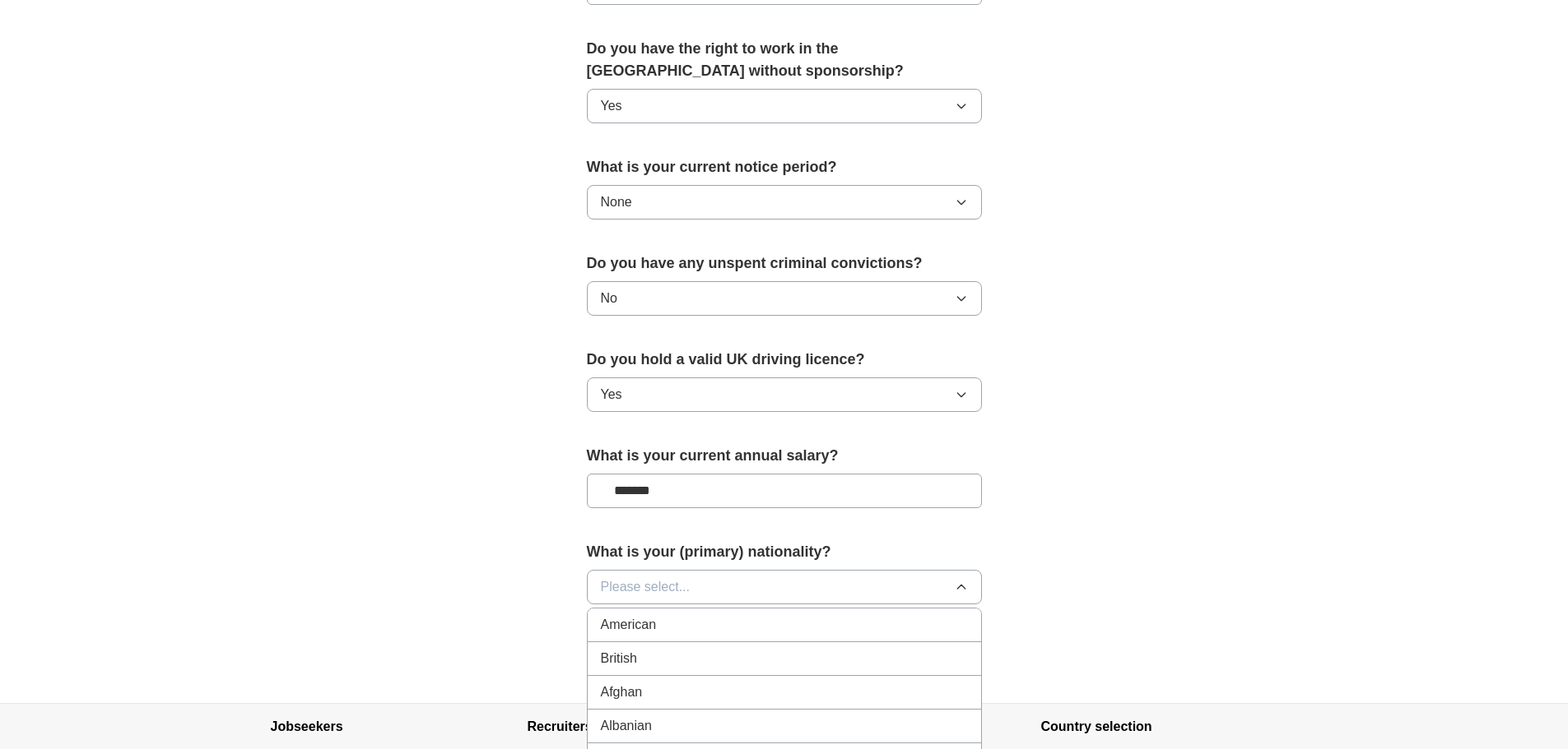
click at [653, 658] on div "British" at bounding box center [784, 659] width 367 height 20
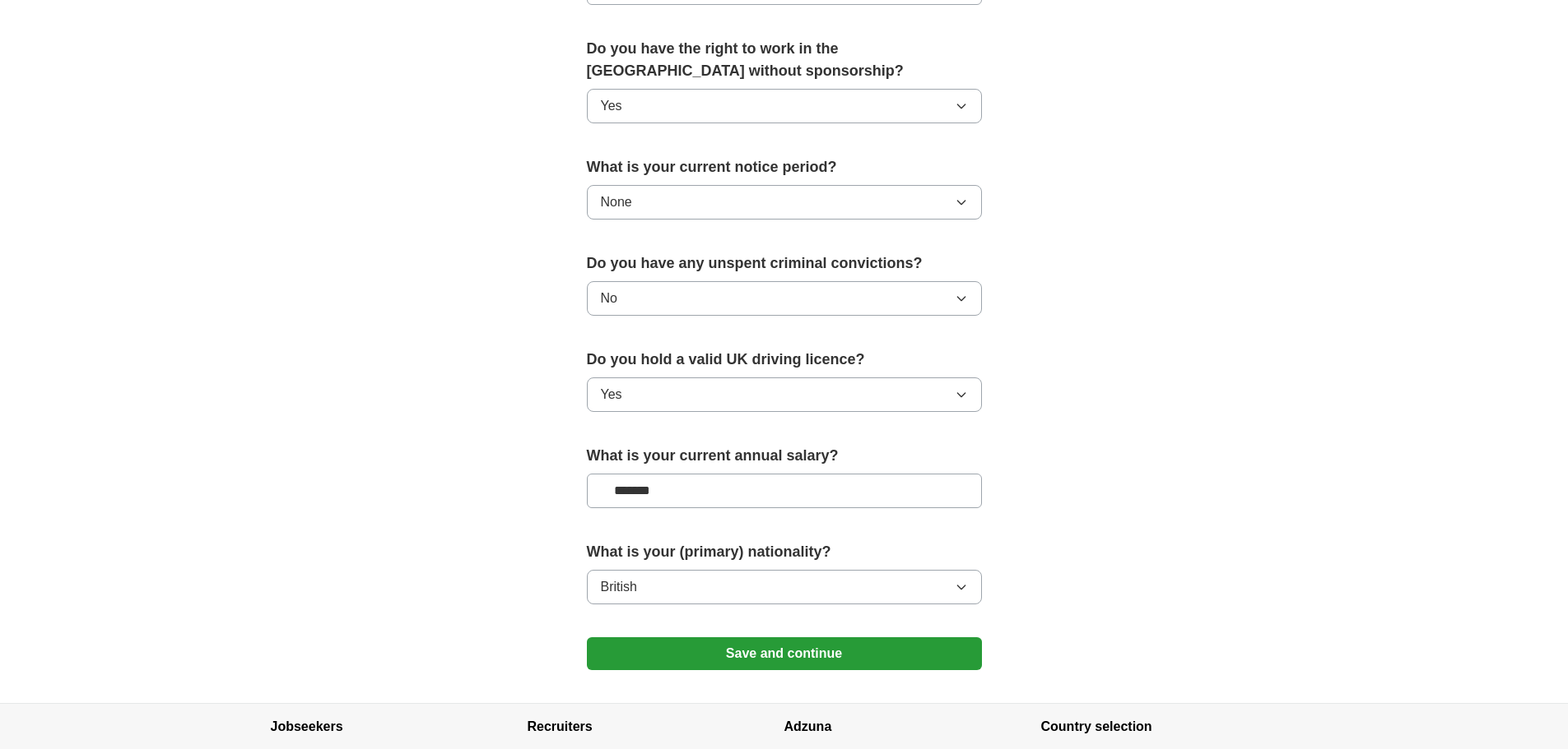
click at [653, 658] on button "Save and continue" at bounding box center [784, 654] width 395 height 33
